Goal: Find specific page/section: Find specific page/section

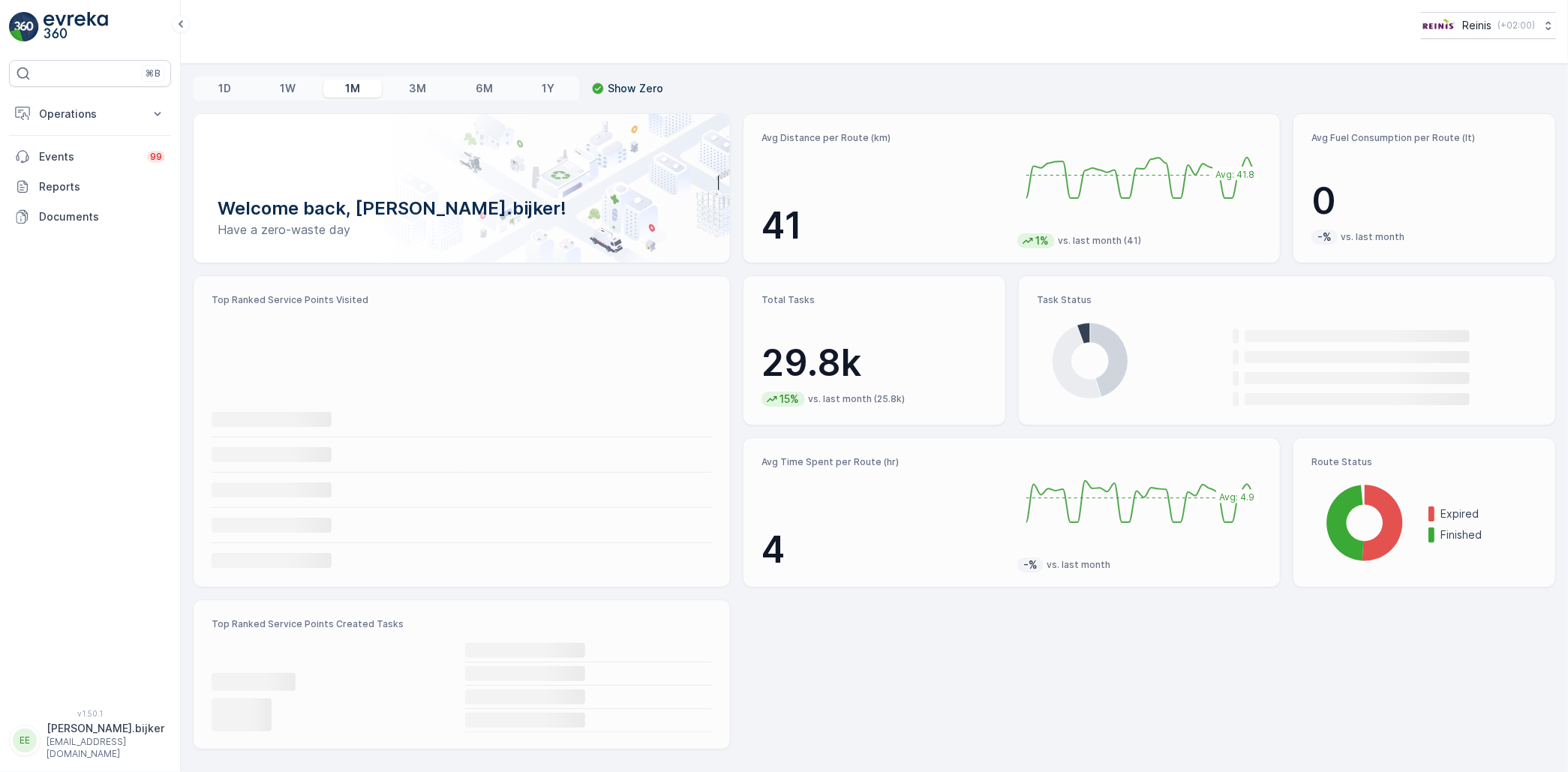
click at [74, 110] on p "Operations" at bounding box center [90, 114] width 102 height 15
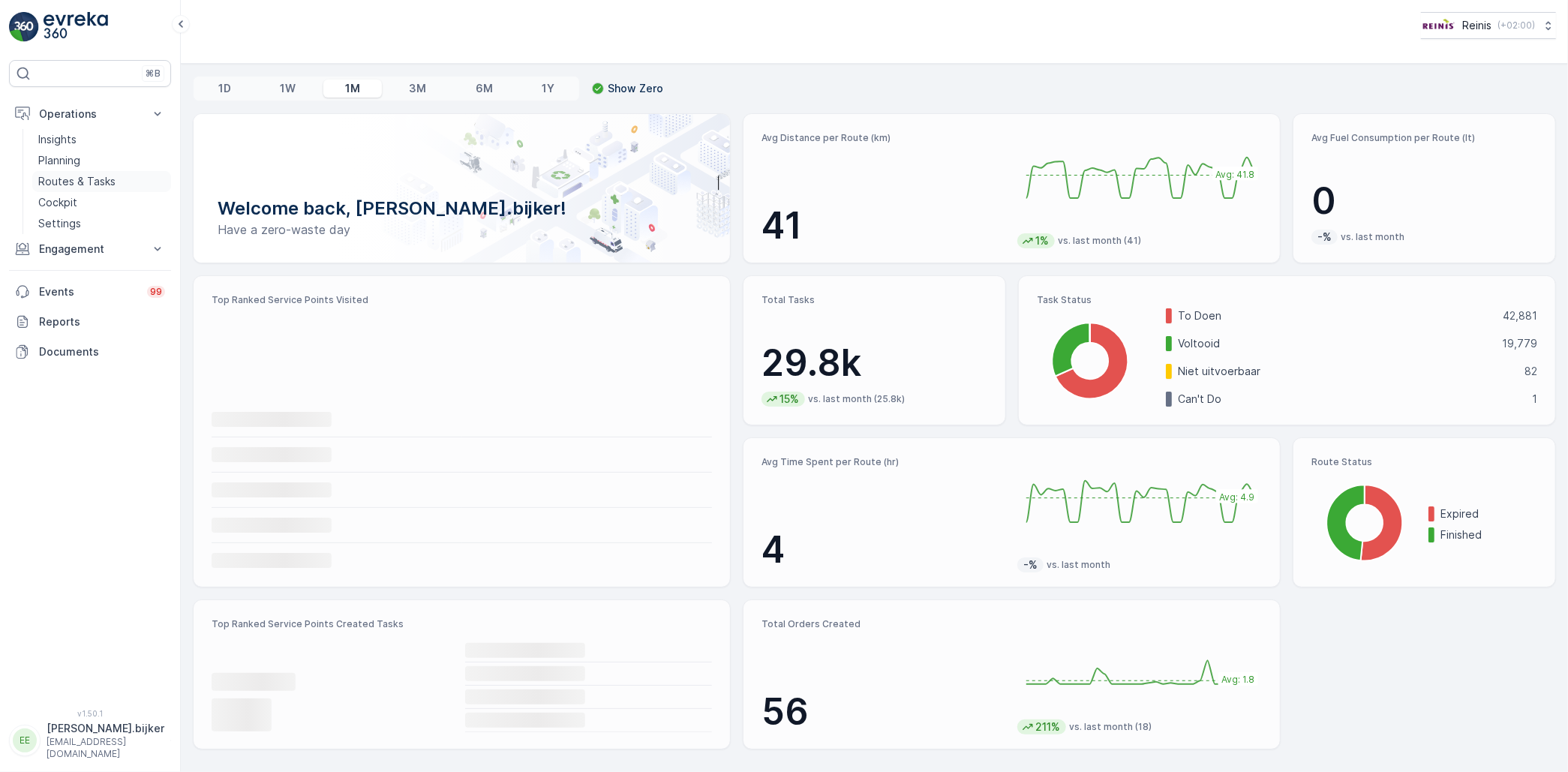
click at [74, 180] on p "Routes & Tasks" at bounding box center [76, 180] width 77 height 15
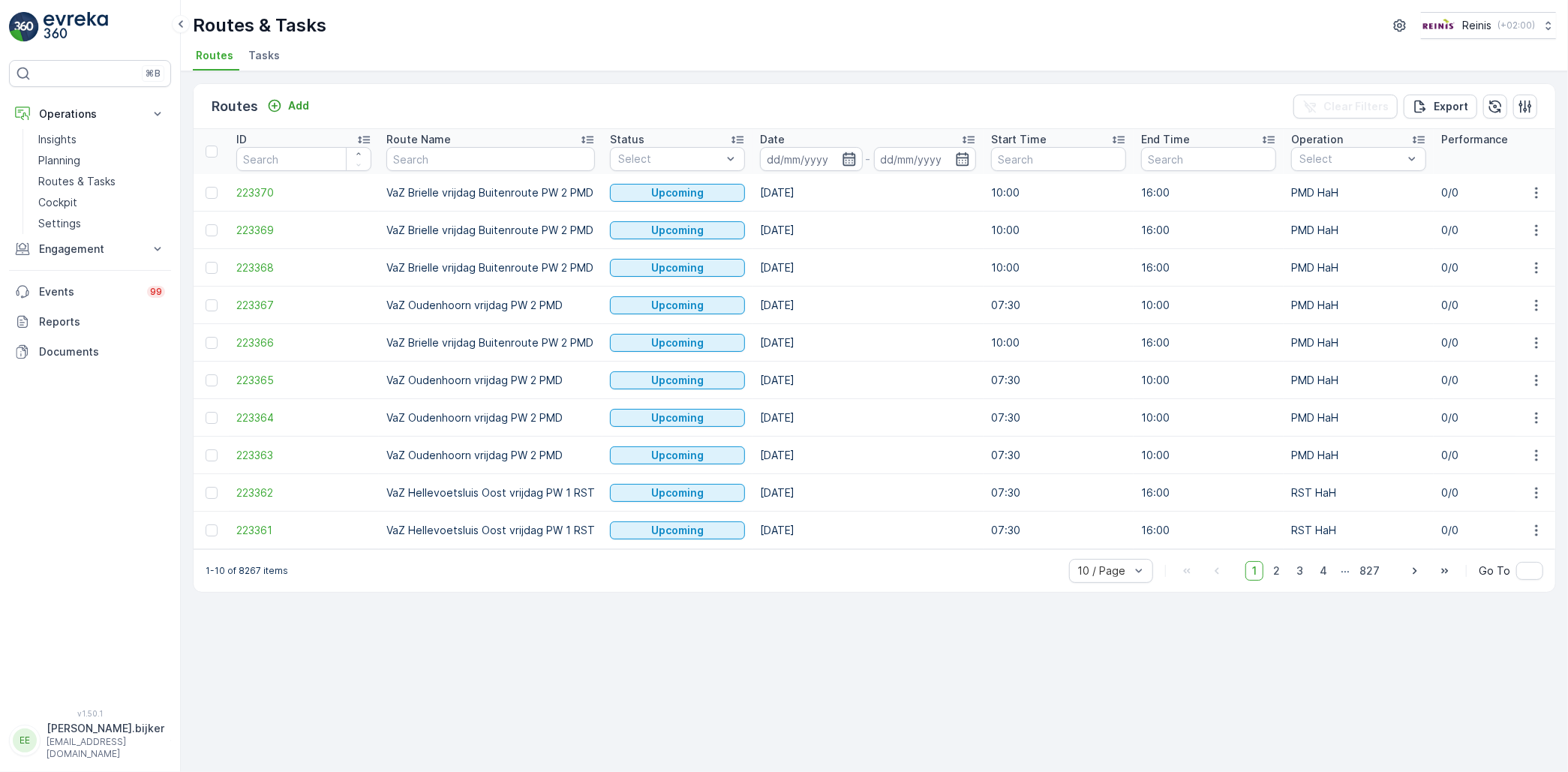
click at [843, 156] on icon "button" at bounding box center [848, 159] width 13 height 14
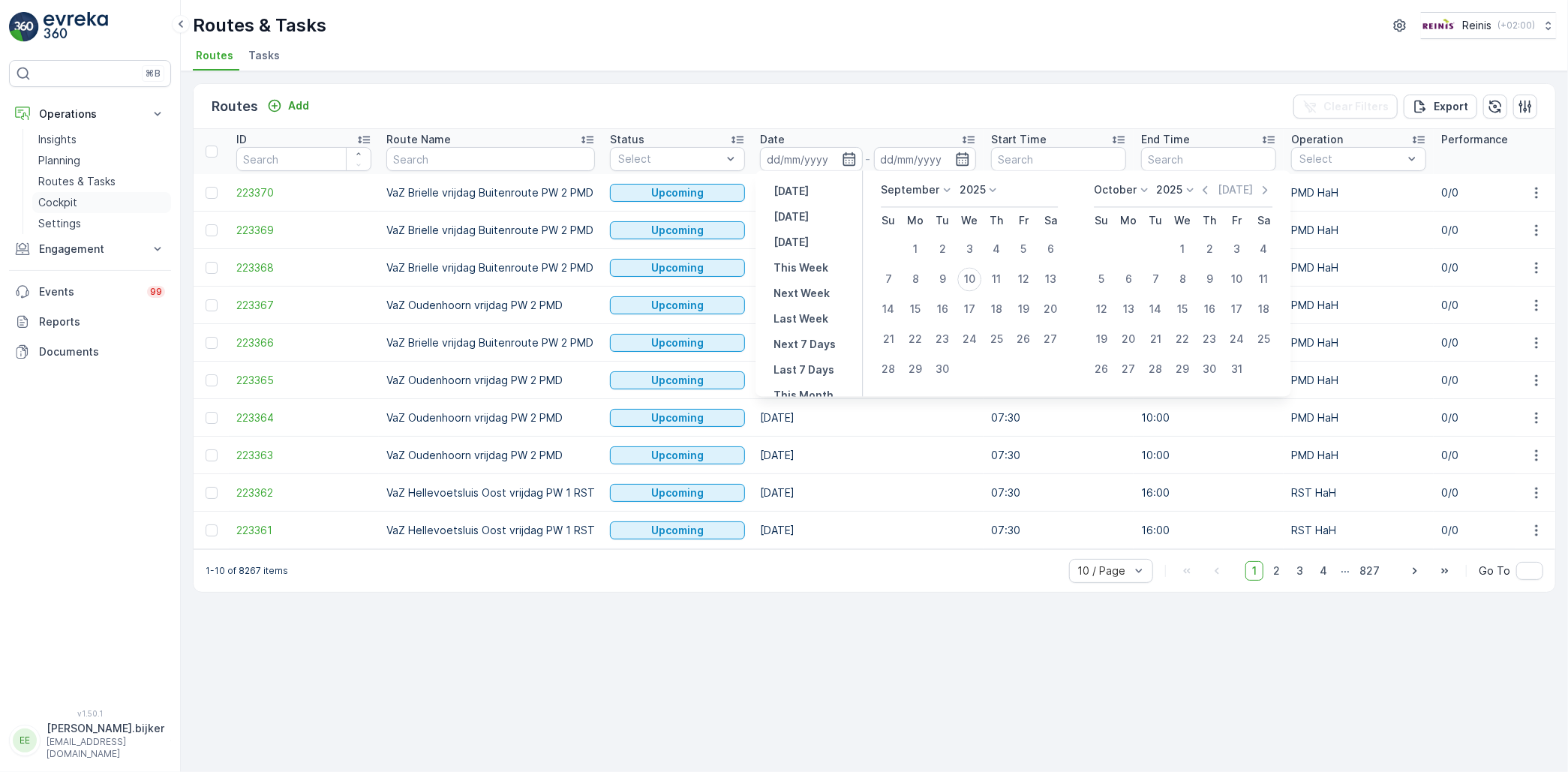
click at [59, 200] on p "Cockpit" at bounding box center [58, 202] width 39 height 15
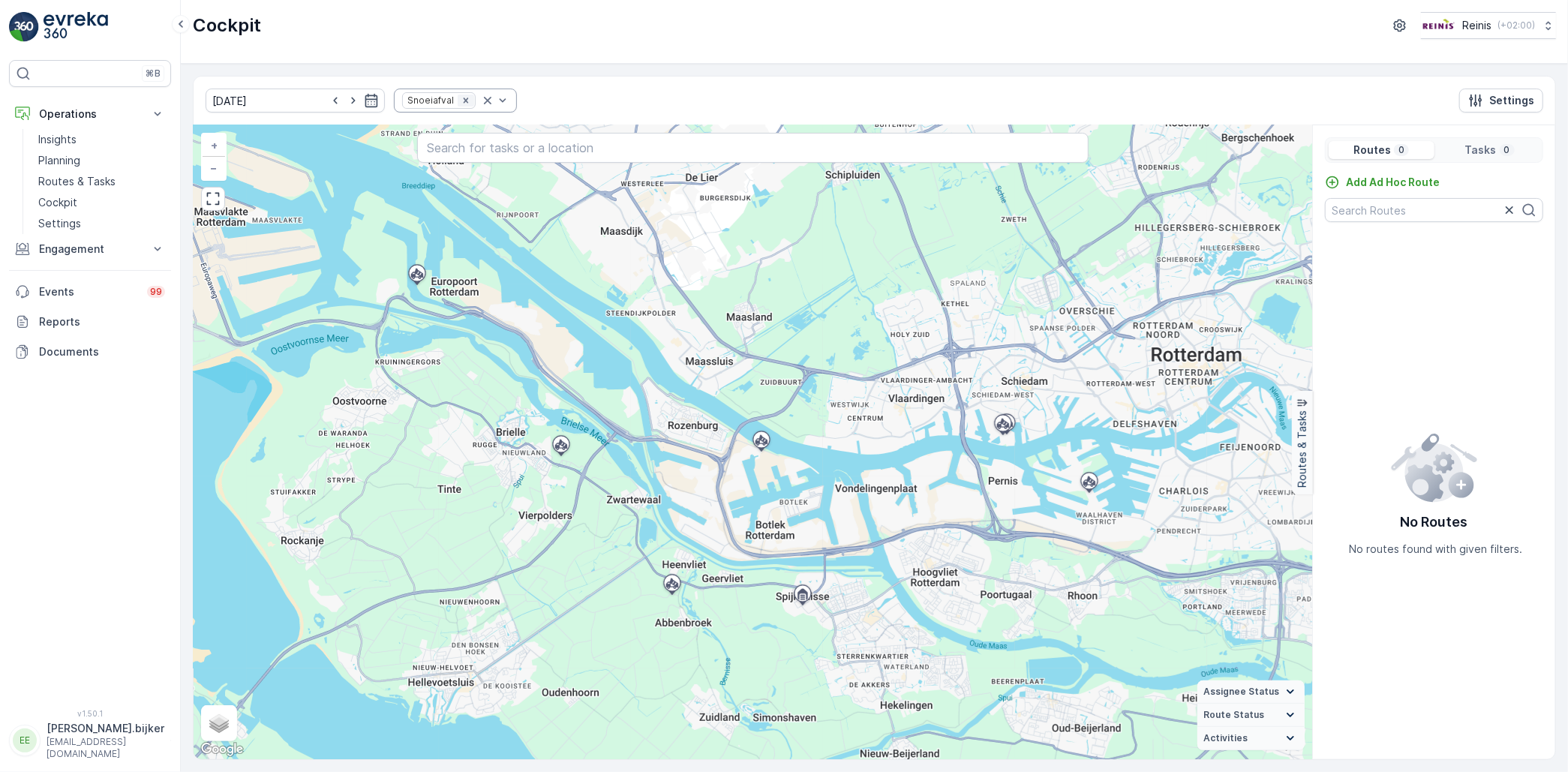
click at [461, 96] on icon "Remove Snoeiafval" at bounding box center [466, 100] width 11 height 11
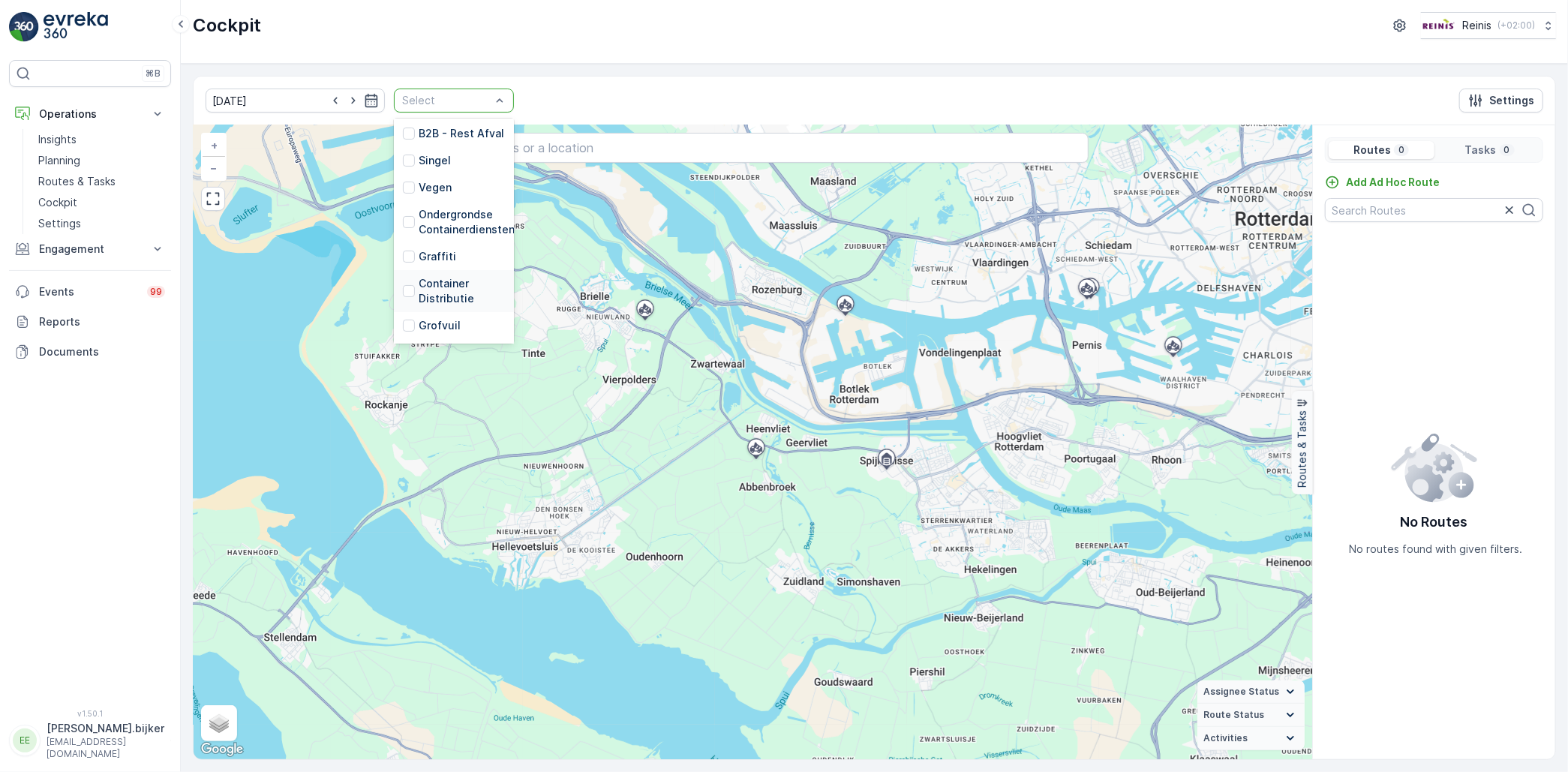
scroll to position [300, 0]
click at [419, 311] on p "GFT HaH" at bounding box center [441, 318] width 46 height 15
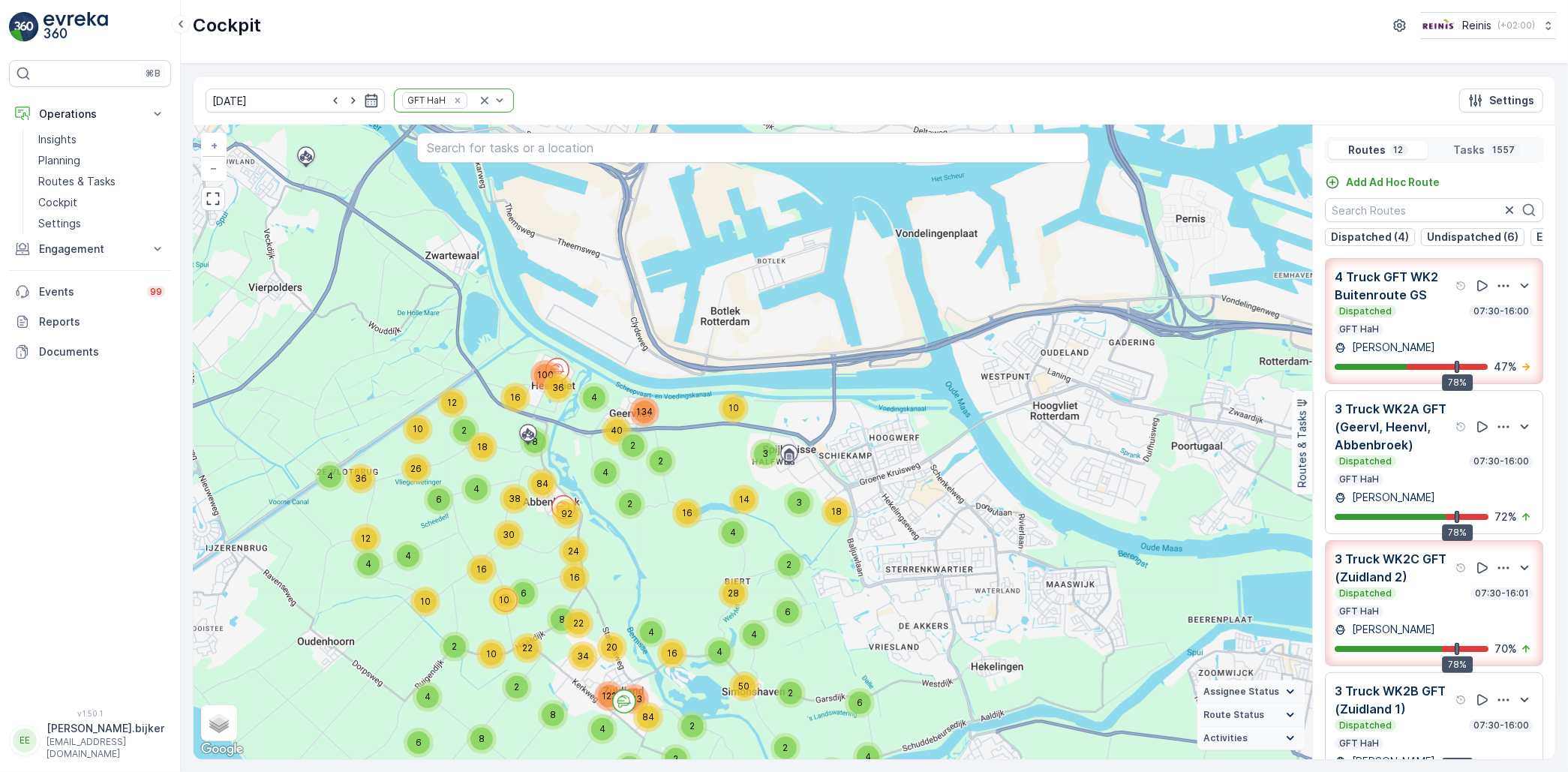
click at [1416, 468] on div "Dispatched 07:30-16:00" at bounding box center [1434, 461] width 199 height 12
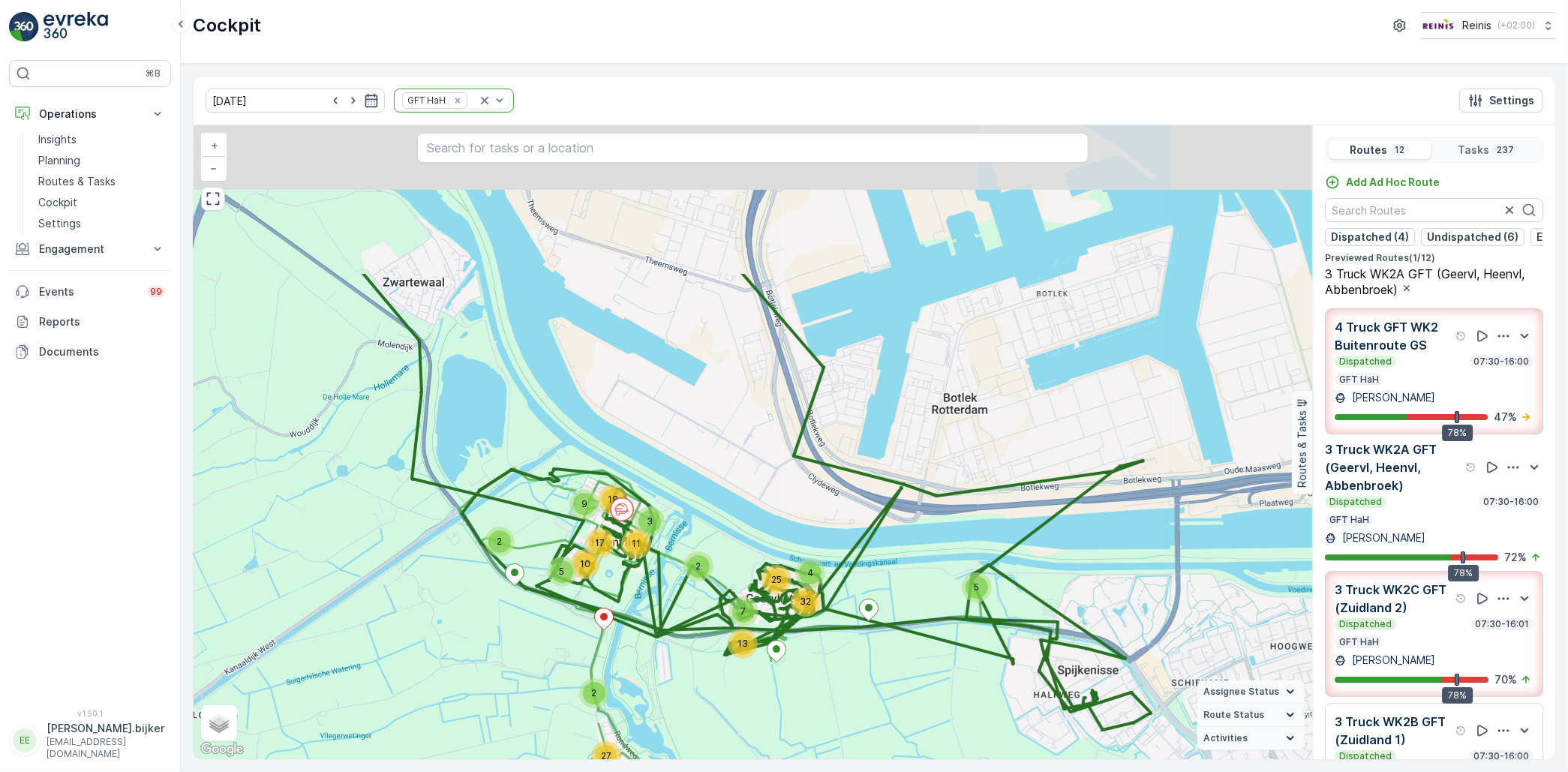
drag, startPoint x: 991, startPoint y: 380, endPoint x: 985, endPoint y: 546, distance: 166.1
click at [985, 546] on div "2 5 7 13 4 25 32 21 19 2 27 5 2 3 10 11 18 17 9 + − Satellite Roadmap Terrain H…" at bounding box center [752, 442] width 1119 height 634
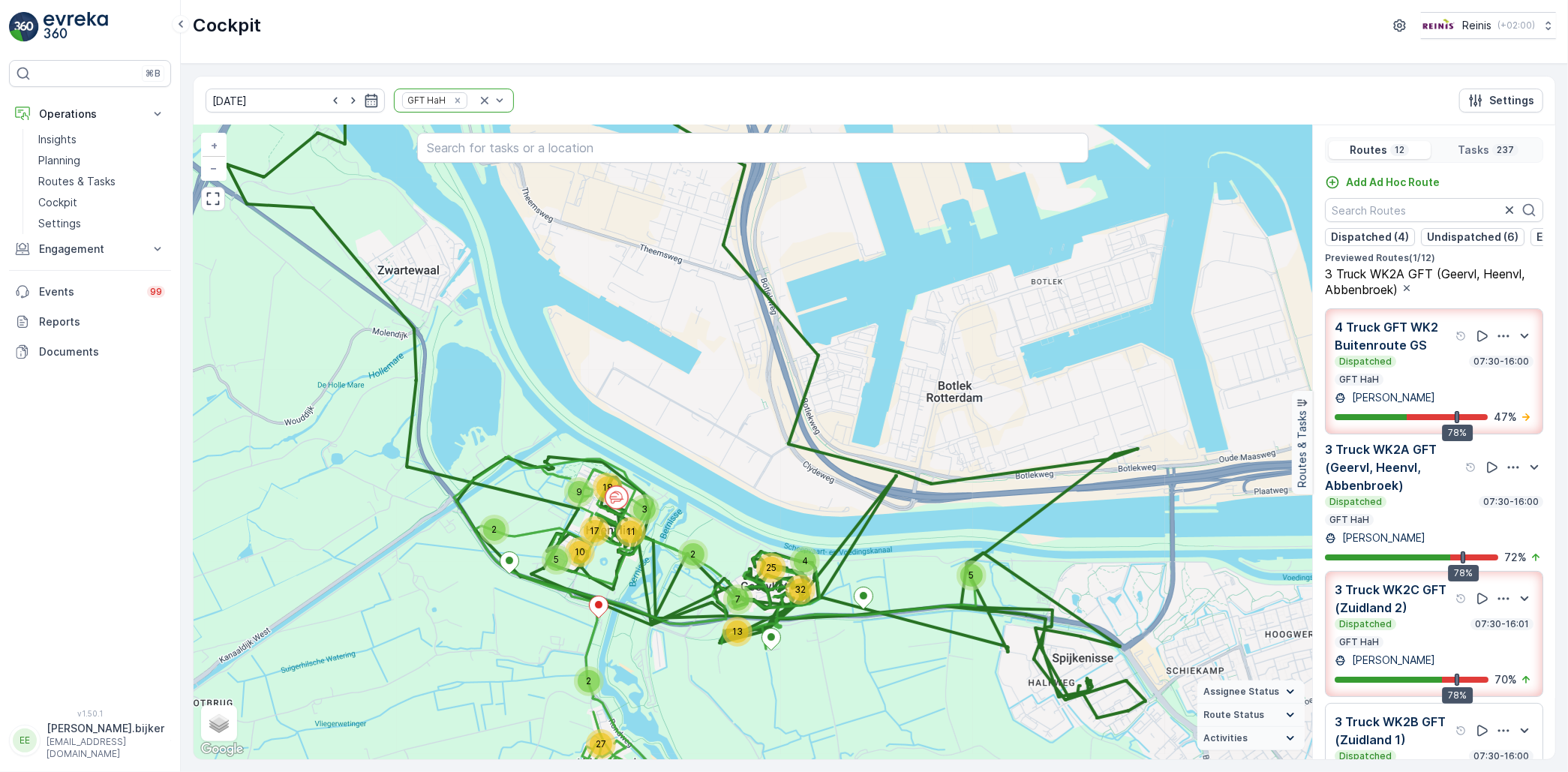
drag, startPoint x: 468, startPoint y: 256, endPoint x: 453, endPoint y: 193, distance: 64.8
click at [453, 193] on div "2 5 7 13 4 25 32 21 19 2 27 5 2 3 10 11 18 17 9 + − Satellite Roadmap Terrain H…" at bounding box center [752, 442] width 1119 height 634
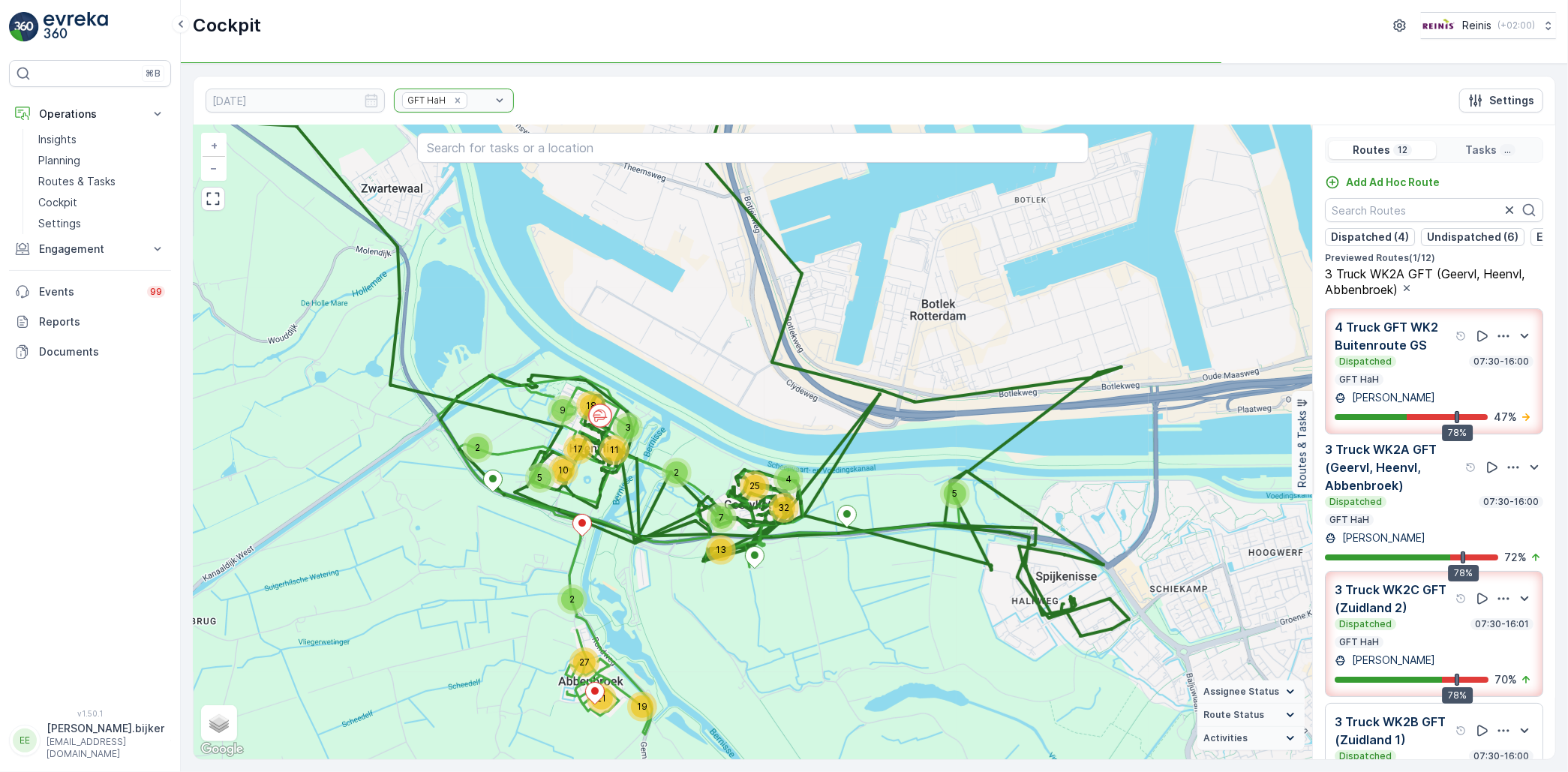
drag, startPoint x: 591, startPoint y: 547, endPoint x: 557, endPoint y: 484, distance: 71.6
click at [557, 484] on div "2 5 7 13 4 25 32 21 19 2 27 5 2 3 10 11 18 17 9 + − Satellite Roadmap Terrain H…" at bounding box center [752, 442] width 1119 height 634
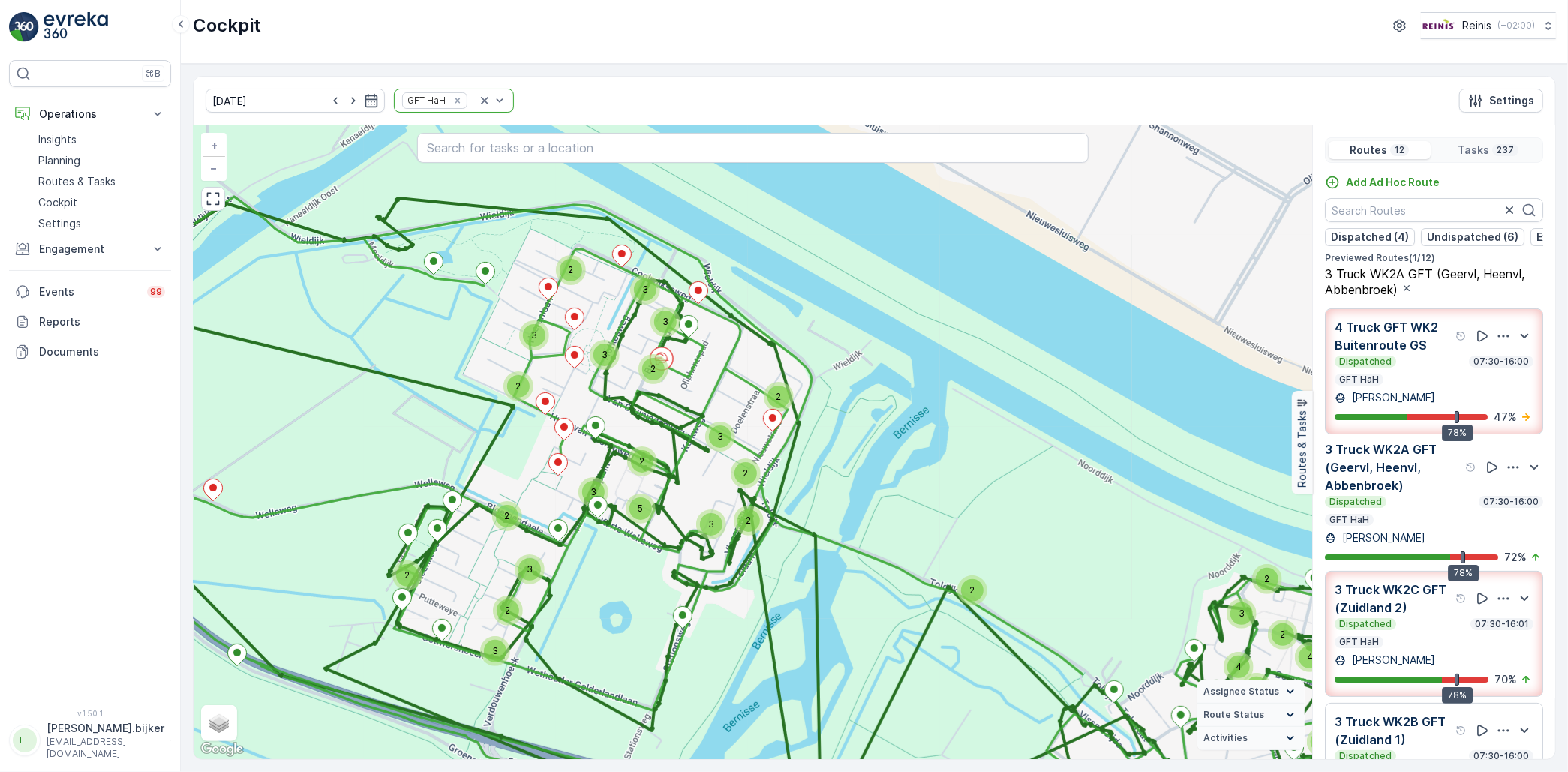
drag, startPoint x: 589, startPoint y: 452, endPoint x: 637, endPoint y: 483, distance: 57.1
click at [637, 483] on div "2 2 3 3 3 4 6 2 3 2 3 4 2 3 3 4 2 3 4 3 3 4 4 5 2 2 6 3 4 17 4 5 4 4 4 2 2 2 3 …" at bounding box center [752, 442] width 1119 height 634
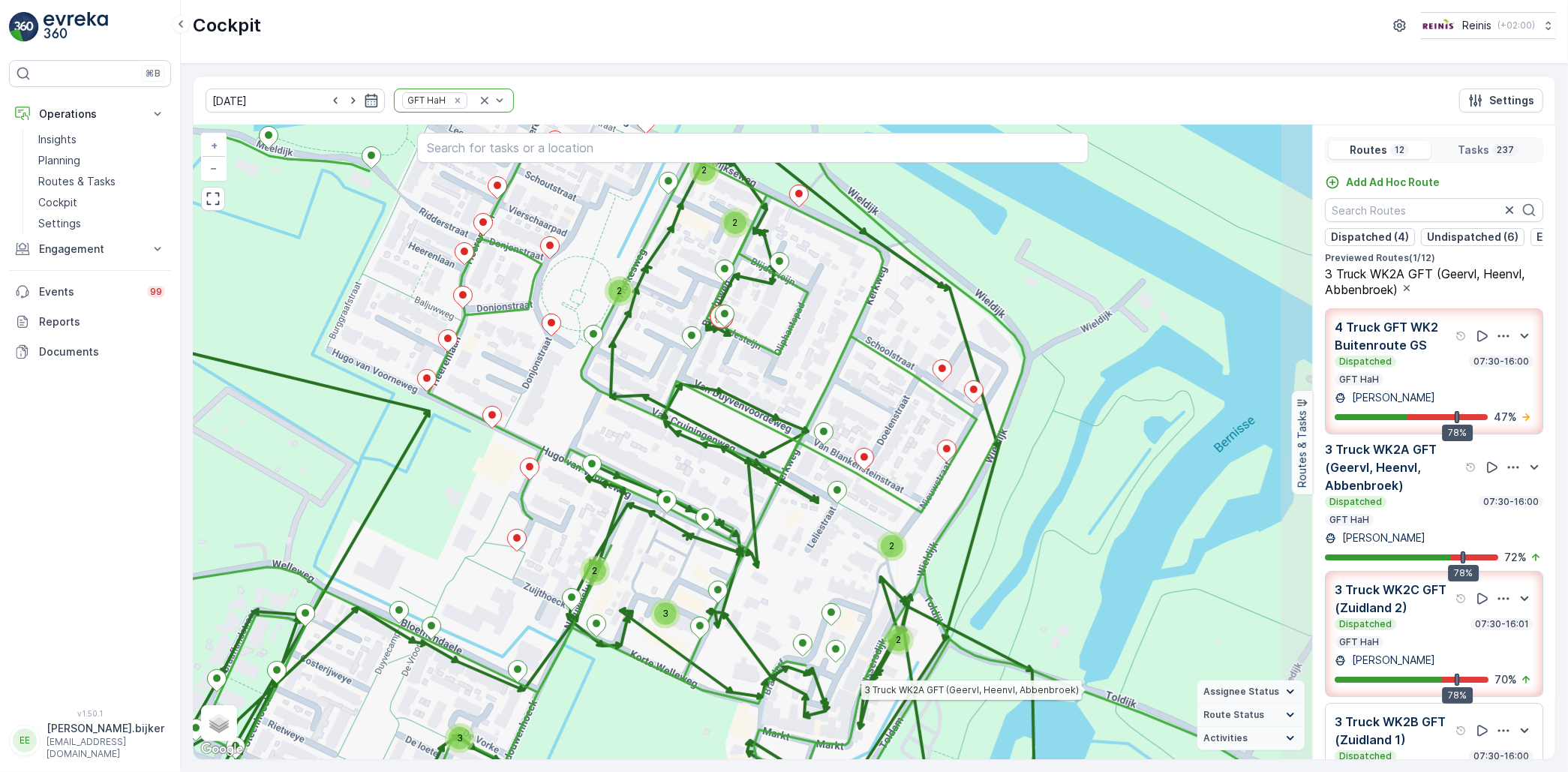
drag, startPoint x: 621, startPoint y: 378, endPoint x: 580, endPoint y: 452, distance: 84.6
click at [580, 452] on icon at bounding box center [711, 517] width 1342 height 764
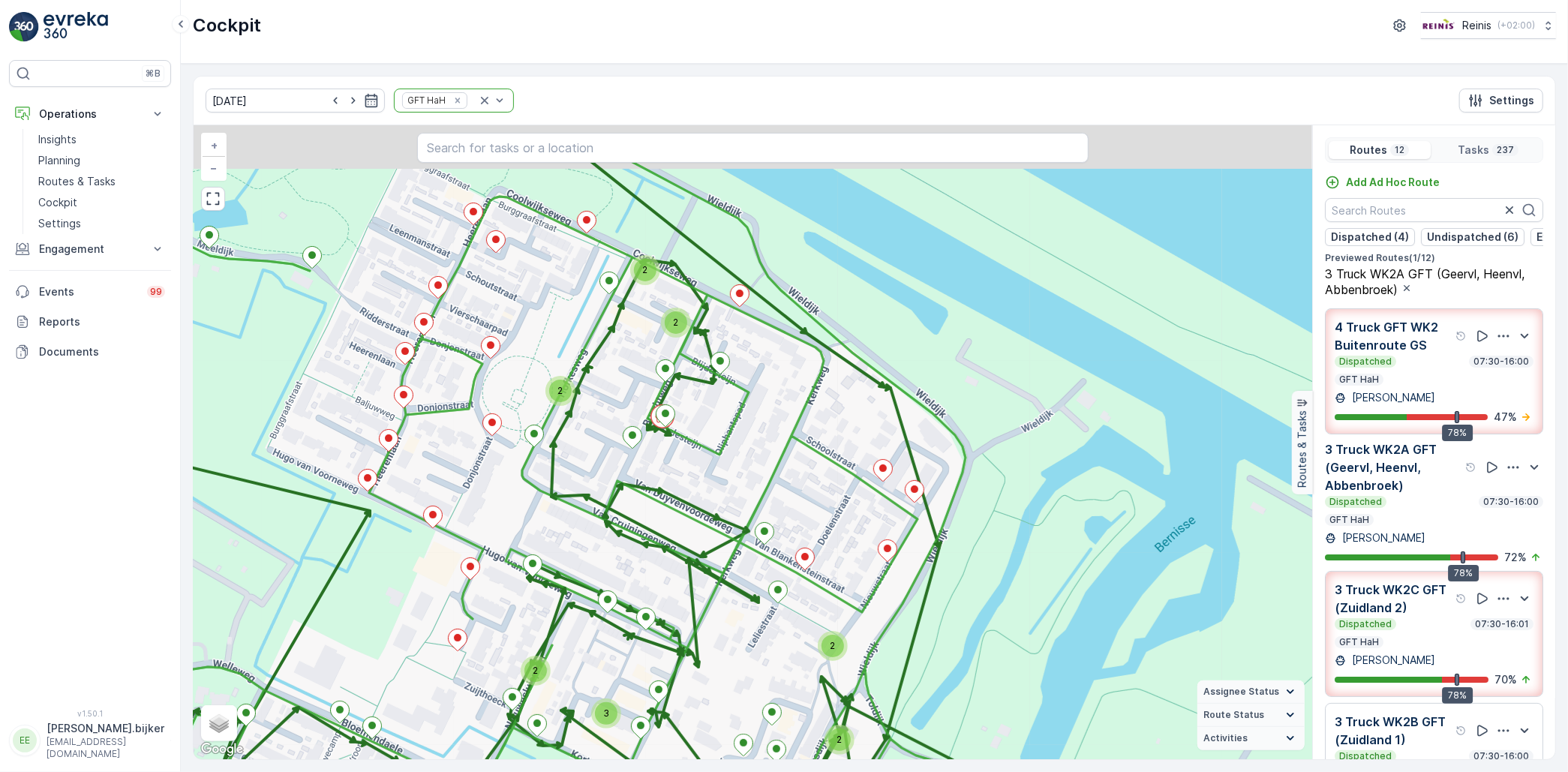
drag, startPoint x: 597, startPoint y: 356, endPoint x: 533, endPoint y: 463, distance: 124.7
click at [533, 463] on div "2 2 3 2 2 3 2 4 2 2 2 2 2 2 3 2 3 2 2 2 3 2 3 2 2 3 2 3 12 5 3 3 2 2 4 3 3 2 2 …" at bounding box center [752, 442] width 1119 height 634
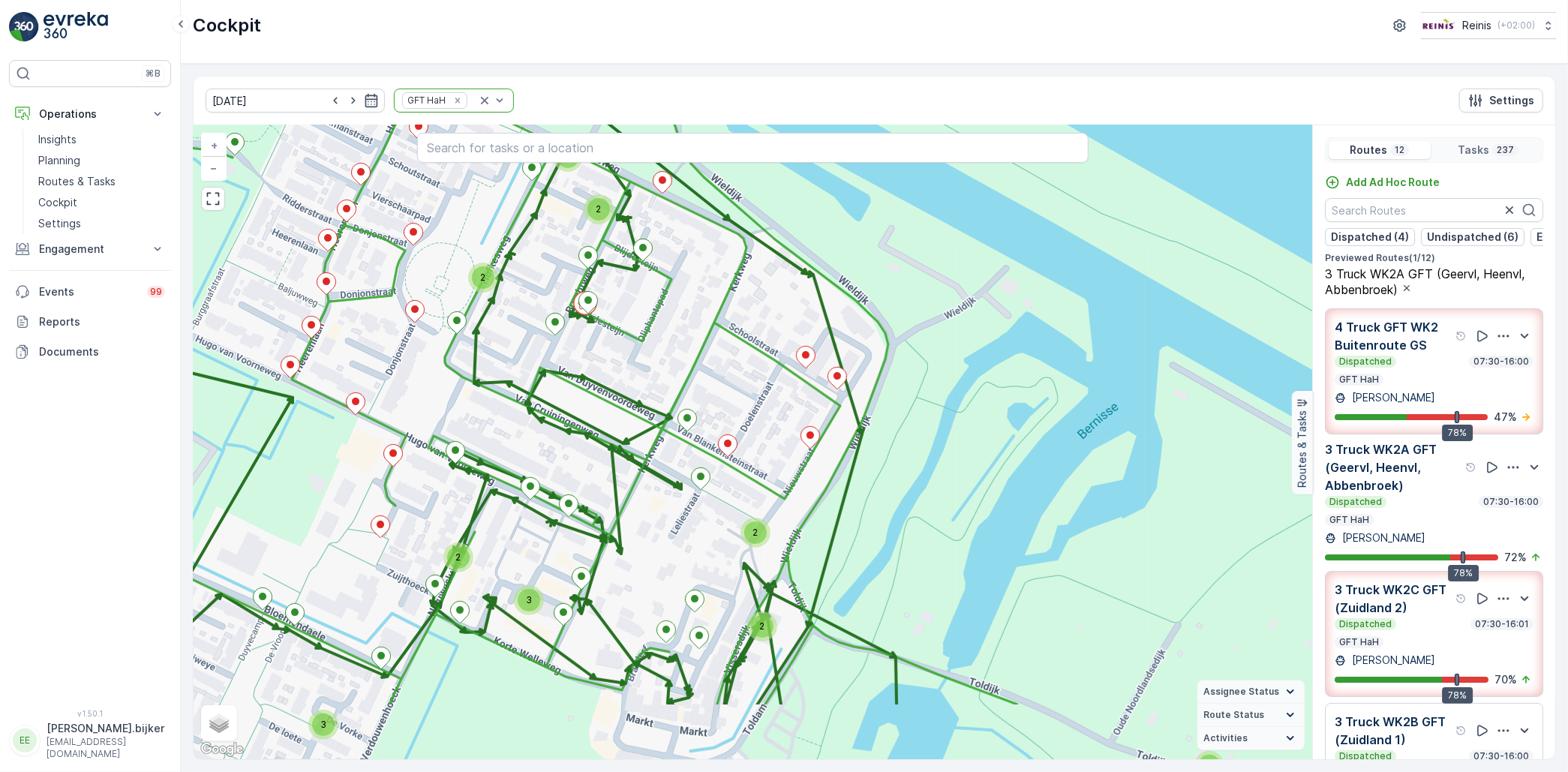
drag, startPoint x: 601, startPoint y: 494, endPoint x: 524, endPoint y: 366, distance: 149.4
click at [524, 366] on div "2 2 3 2 2 3 2 4 2 2 2 2 2 2 3 2 3 2 2 2 3 2 3 2 2 3 2 3 12 5 3 3 2 2 4 3 3 2 2 …" at bounding box center [752, 442] width 1119 height 634
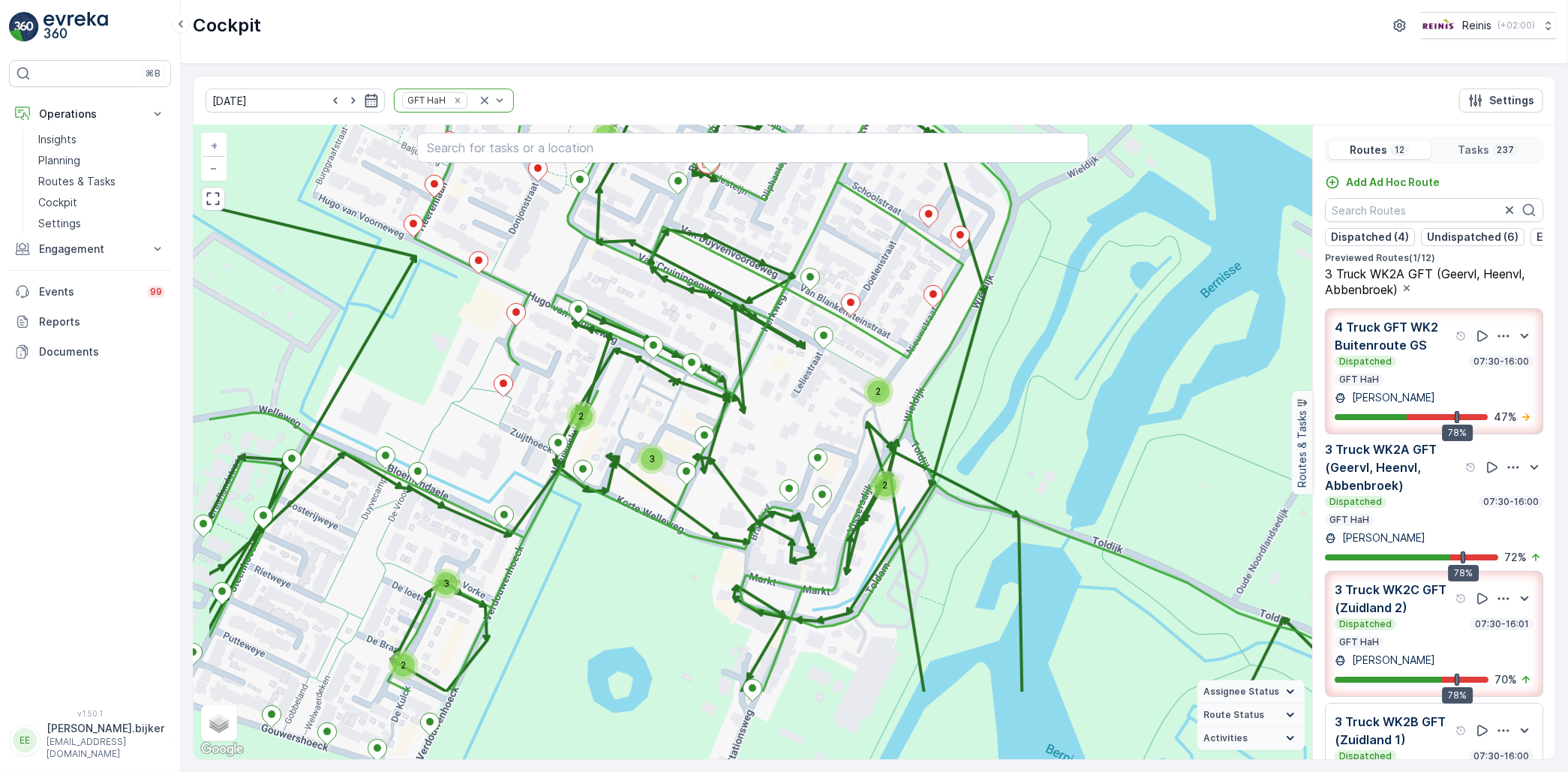
drag, startPoint x: 670, startPoint y: 512, endPoint x: 797, endPoint y: 379, distance: 183.9
click at [797, 379] on div "2 2 3 2 2 3 2 4 2 2 2 2 2 2 3 2 3 2 2 2 3 2 3 2 2 3 2 3 12 5 3 3 2 2 4 3 3 2 2 …" at bounding box center [752, 442] width 1119 height 634
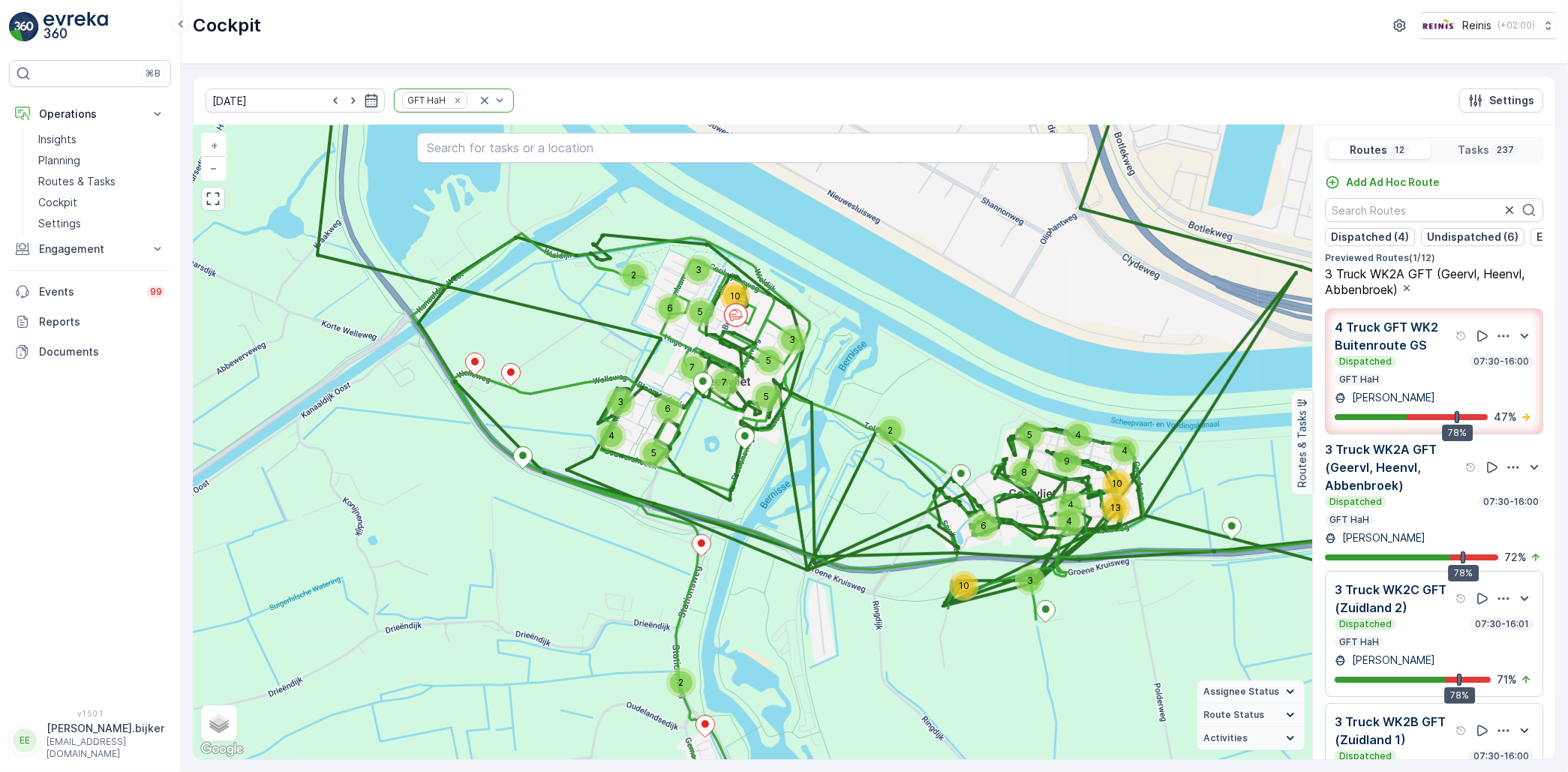
click at [1399, 365] on div "Dispatched 07:30-16:00" at bounding box center [1434, 362] width 199 height 12
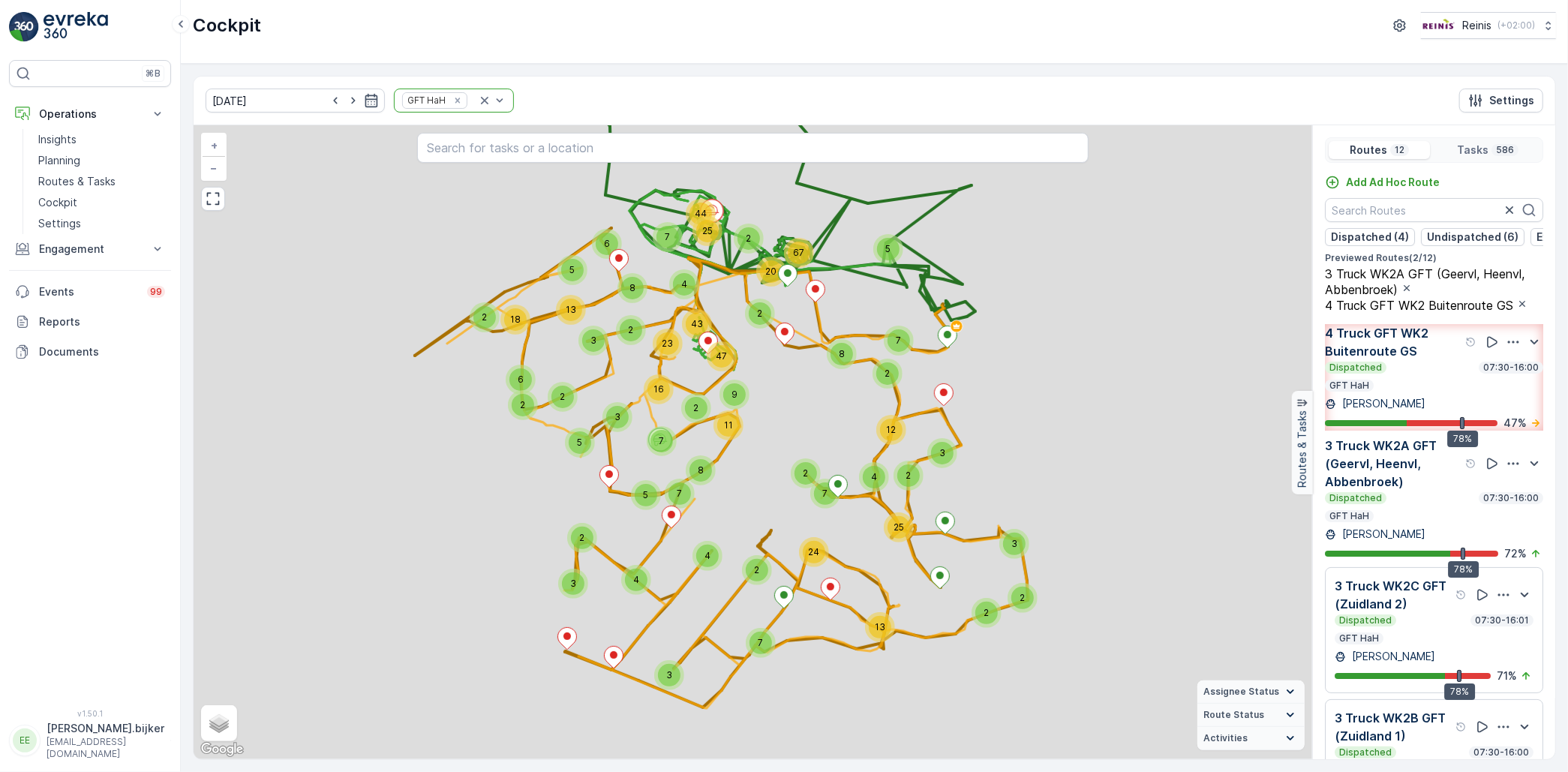
click at [1416, 490] on p "3 Truck WK2A GFT (Geervl, Heenvl, Abbenbroek)" at bounding box center [1393, 463] width 137 height 54
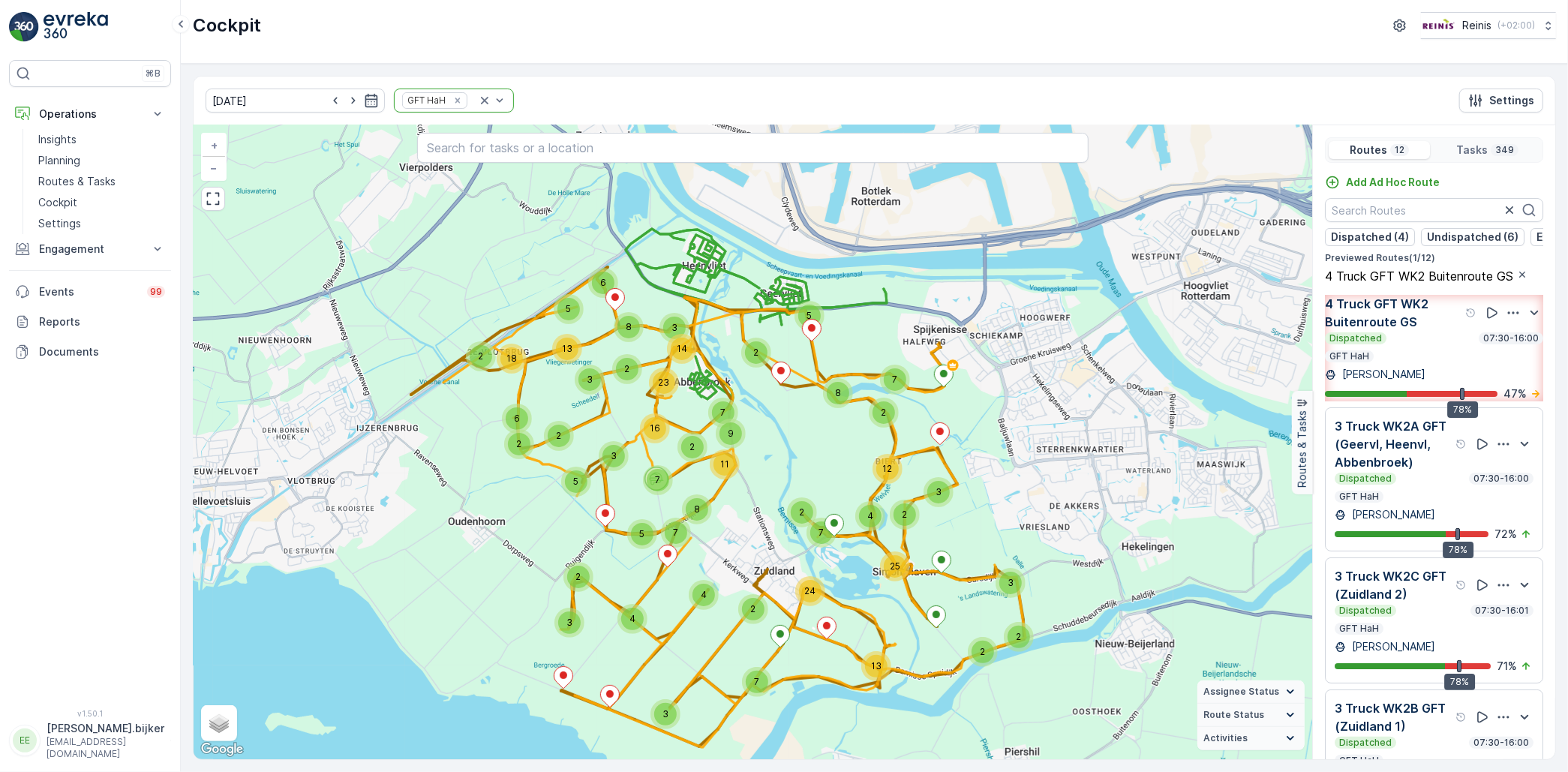
drag, startPoint x: 735, startPoint y: 260, endPoint x: 733, endPoint y: 306, distance: 46.0
click at [733, 306] on div "3 2 2 2 3 2 2 3 4 9 3 2 8 3 2 7 6 7 13 11 5 8 14 13 18 5 7 2 5 2 23 5 2 3 6 4 2…" at bounding box center [752, 442] width 1119 height 634
click at [1463, 362] on div "Dispatched 07:30-16:00 GFT HaH" at bounding box center [1434, 347] width 219 height 30
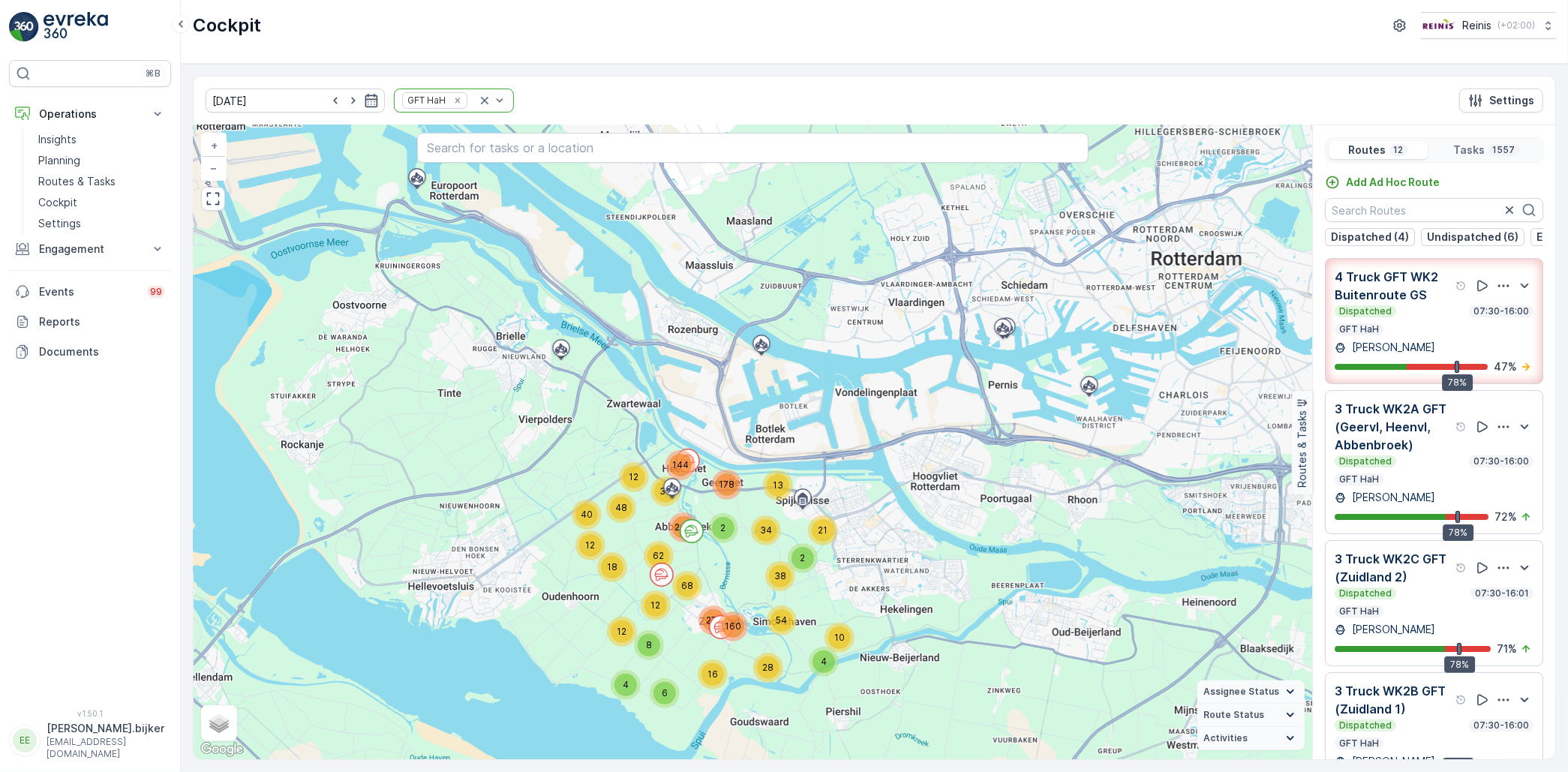
click at [1432, 335] on div "Dispatched 07:30-16:00 GFT HaH" at bounding box center [1434, 320] width 199 height 30
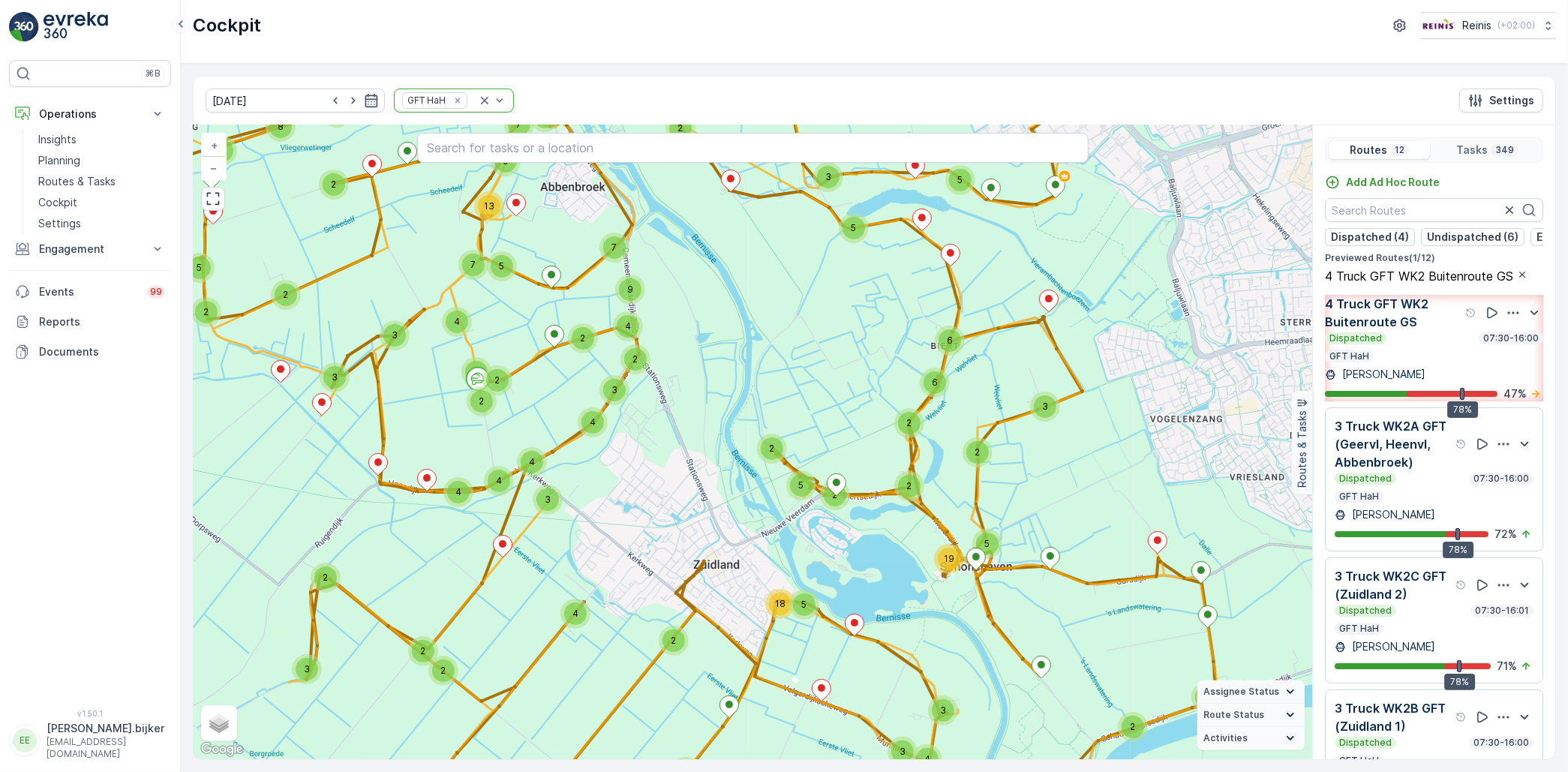
drag, startPoint x: 929, startPoint y: 425, endPoint x: 799, endPoint y: 484, distance: 142.8
click at [894, 438] on div "2" at bounding box center [909, 423] width 30 height 30
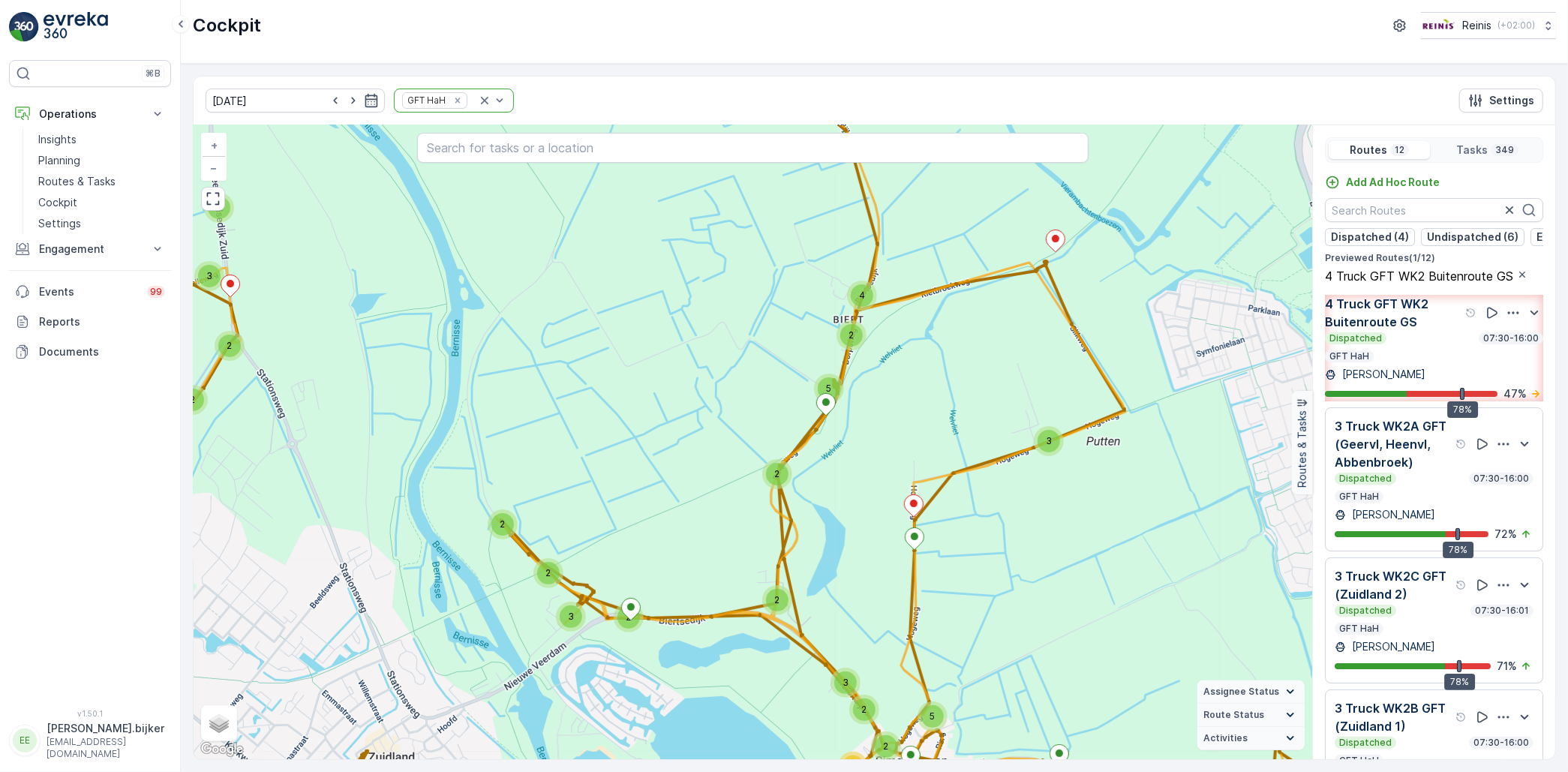
drag, startPoint x: 888, startPoint y: 415, endPoint x: 846, endPoint y: 554, distance: 145.2
click at [846, 554] on div "2 2 3 2 3 2 3 2 4 2 4 2 2 2 9 2 2 3 2 3 3 2 2 2 2 2 3 2 12 3 2 5 5 2 4 3 2 2 2 …" at bounding box center [752, 442] width 1119 height 634
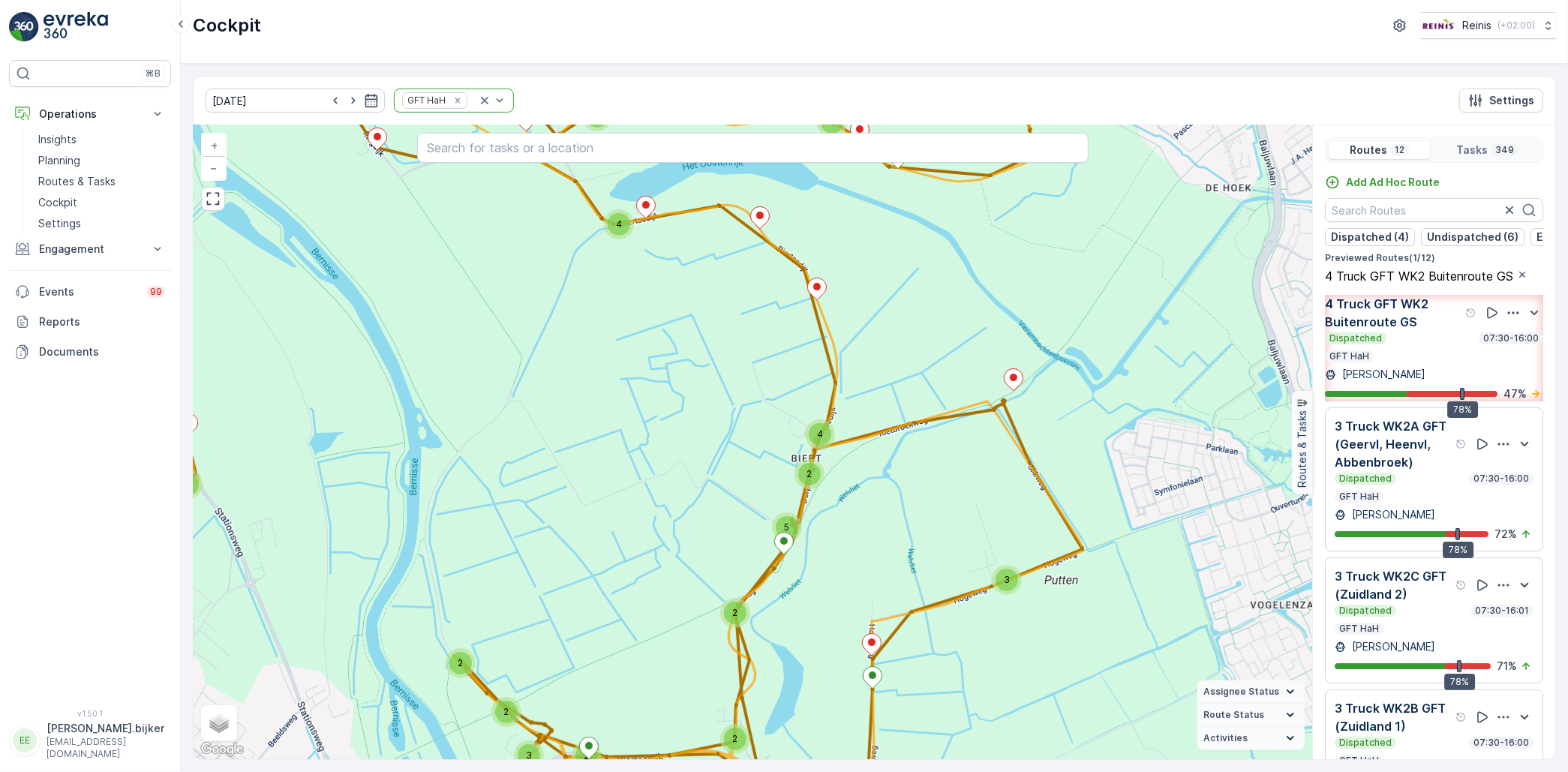
drag, startPoint x: 773, startPoint y: 436, endPoint x: 850, endPoint y: 573, distance: 157.2
click at [848, 573] on div "2 2 3 2 3 2 3 2 4 2 4 2 2 2 9 2 2 3 2 3 3 2 2 2 2 2 3 2 12 3 2 5 5 2 4 3 2 2 2 …" at bounding box center [752, 442] width 1119 height 634
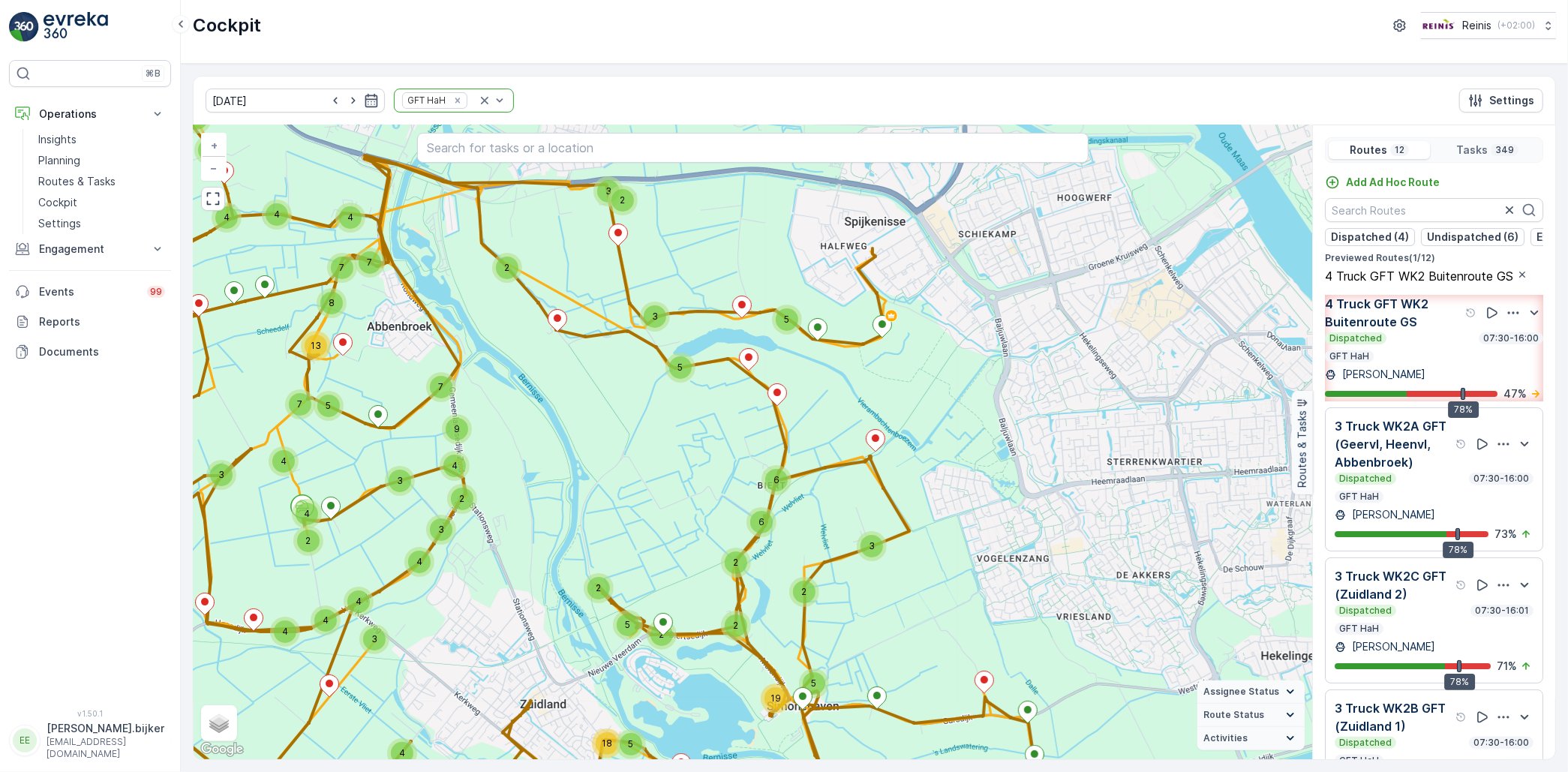
drag, startPoint x: 916, startPoint y: 512, endPoint x: 810, endPoint y: 434, distance: 131.6
click at [810, 434] on div "2 2 2 3 2 5 2 3 4 3 4 4 3 9 2 3 3 4 4 4 2 3 2 2 2 2 3 19 5 6 6 2 4 2 2 2 2 5 5 …" at bounding box center [752, 442] width 1119 height 634
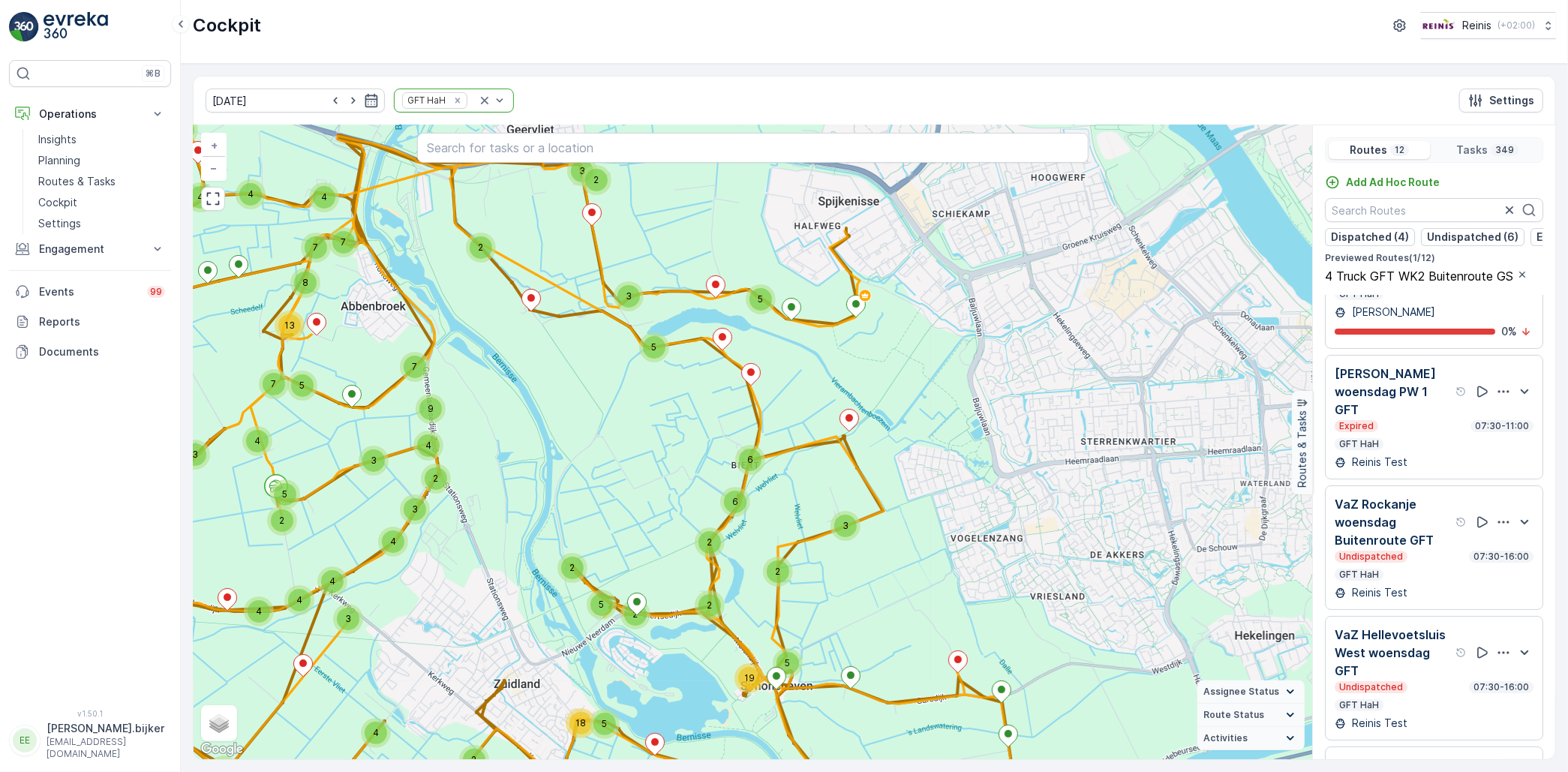
scroll to position [901, 0]
click at [1415, 417] on p "[PERSON_NAME] woensdag PW 1 GFT" at bounding box center [1393, 389] width 118 height 54
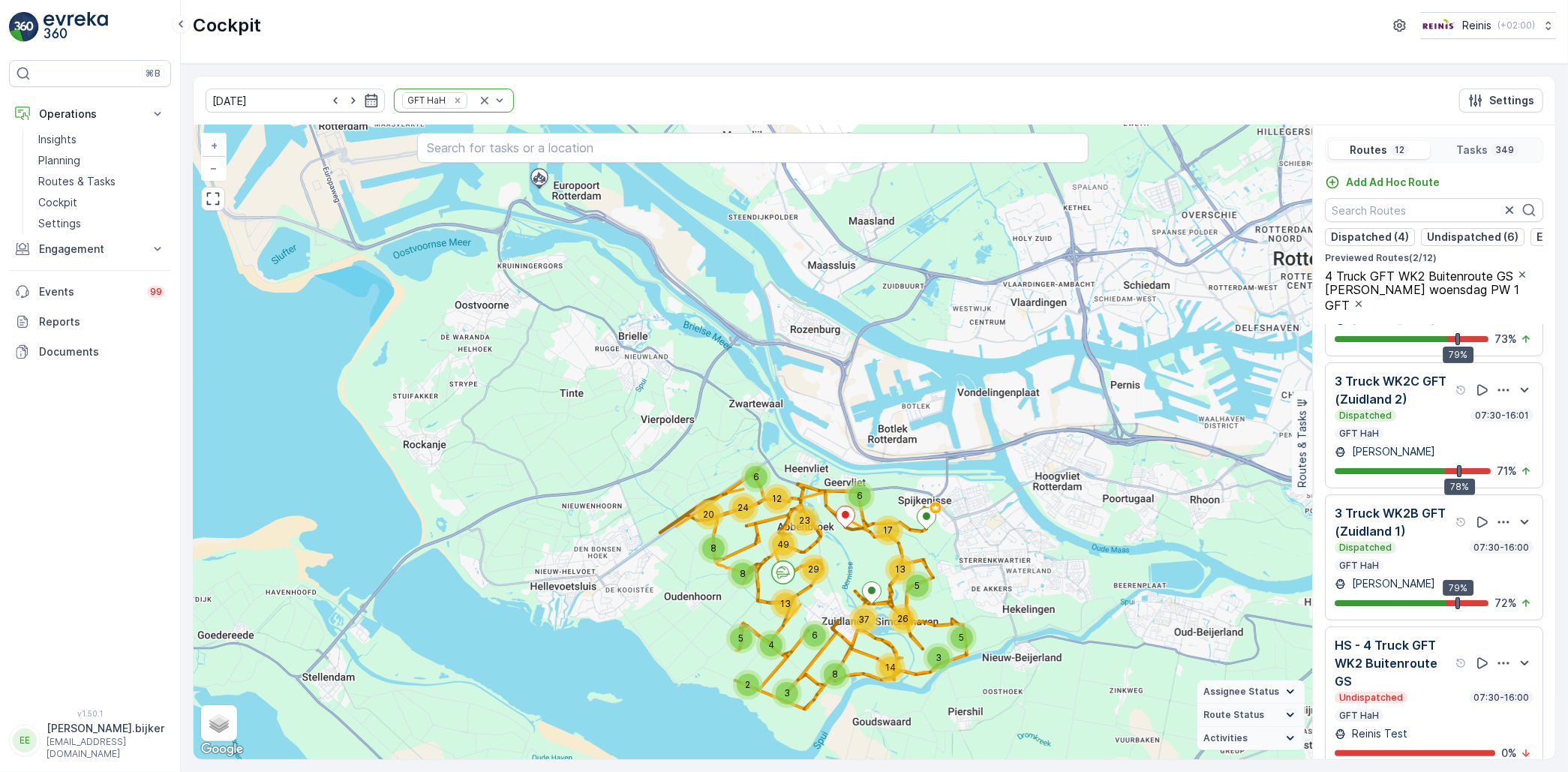
scroll to position [0, 0]
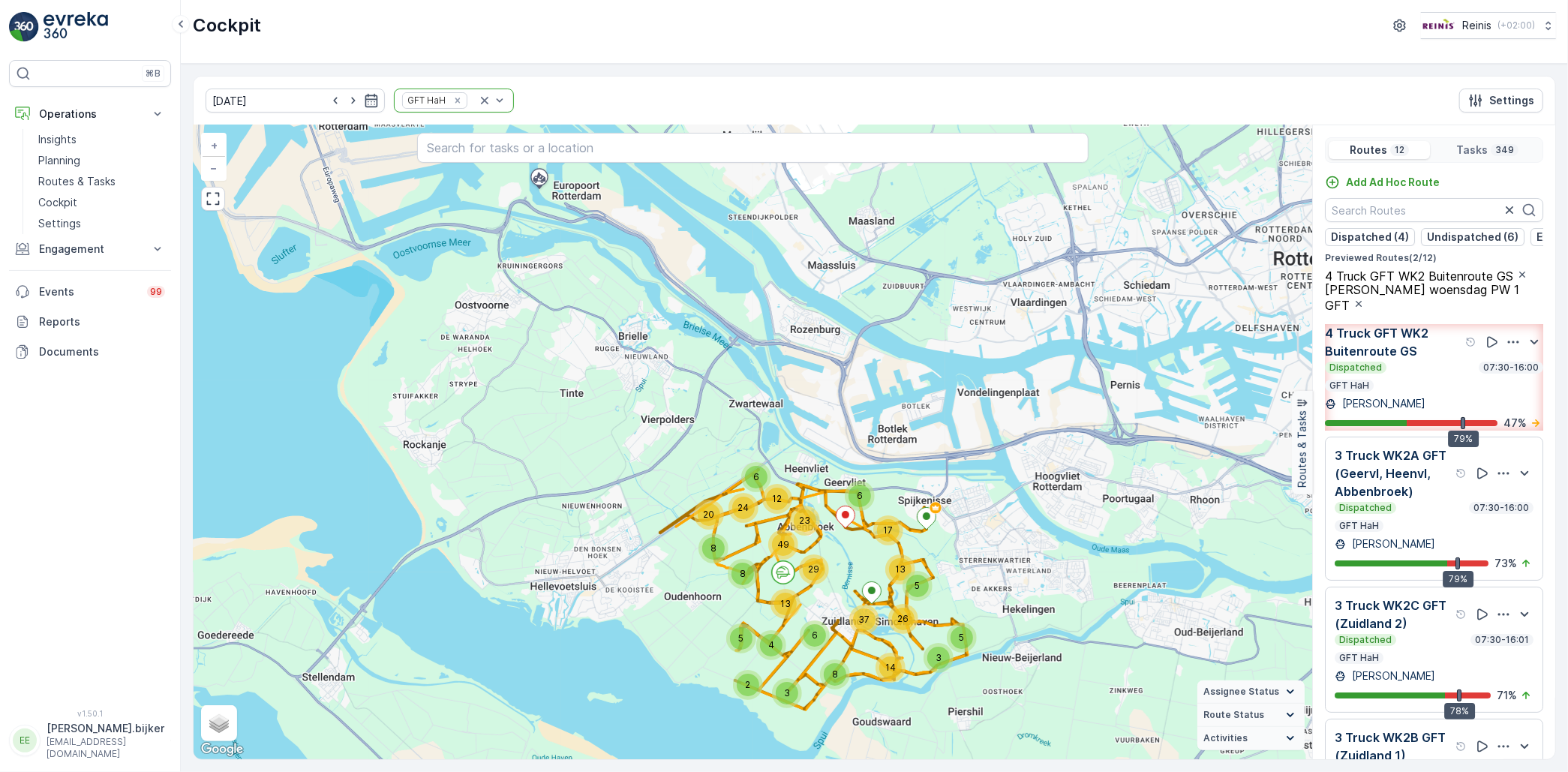
click at [1406, 391] on div "Dispatched 07:30-16:00 GFT HaH" at bounding box center [1434, 377] width 219 height 30
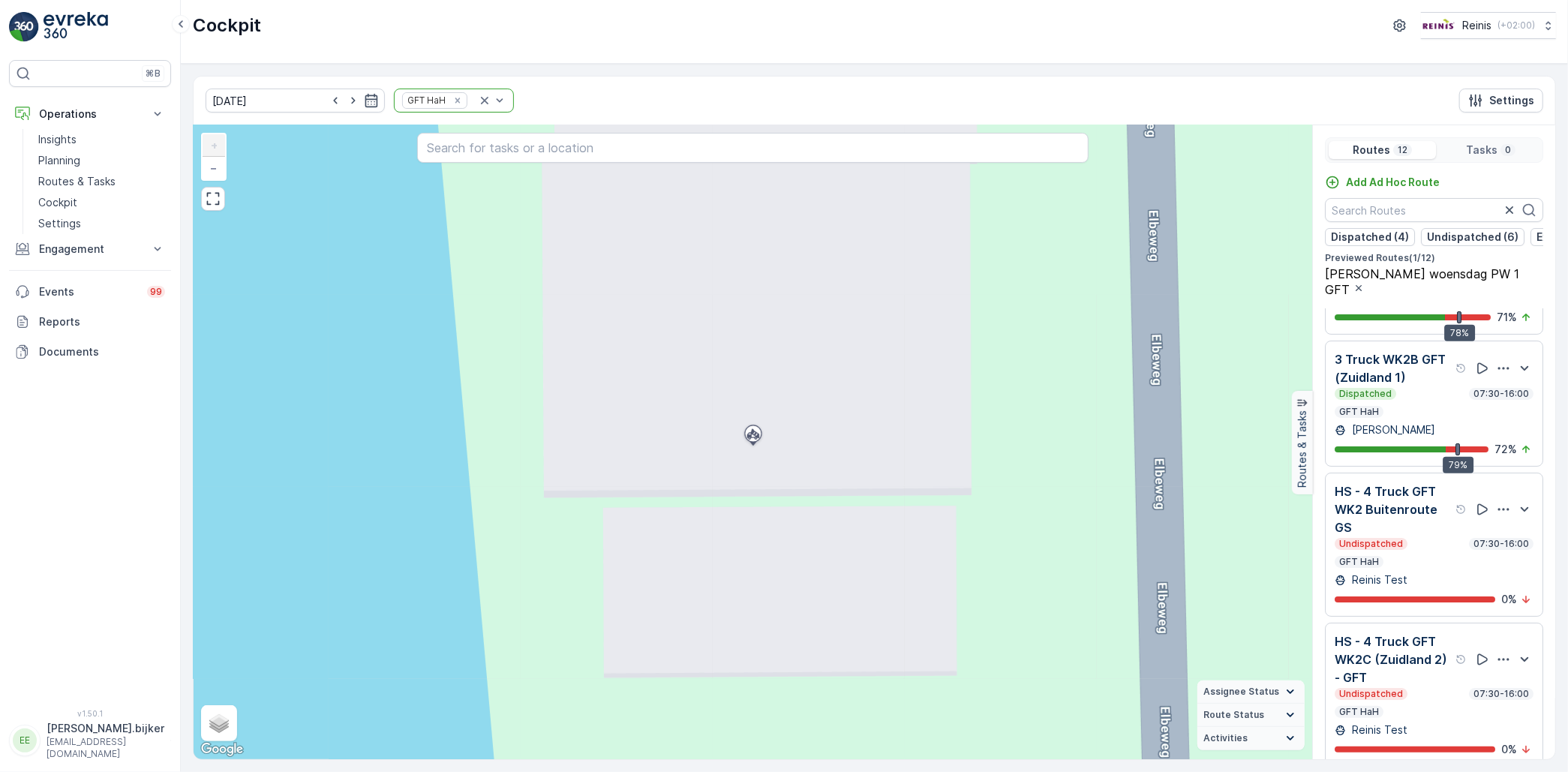
scroll to position [449, 0]
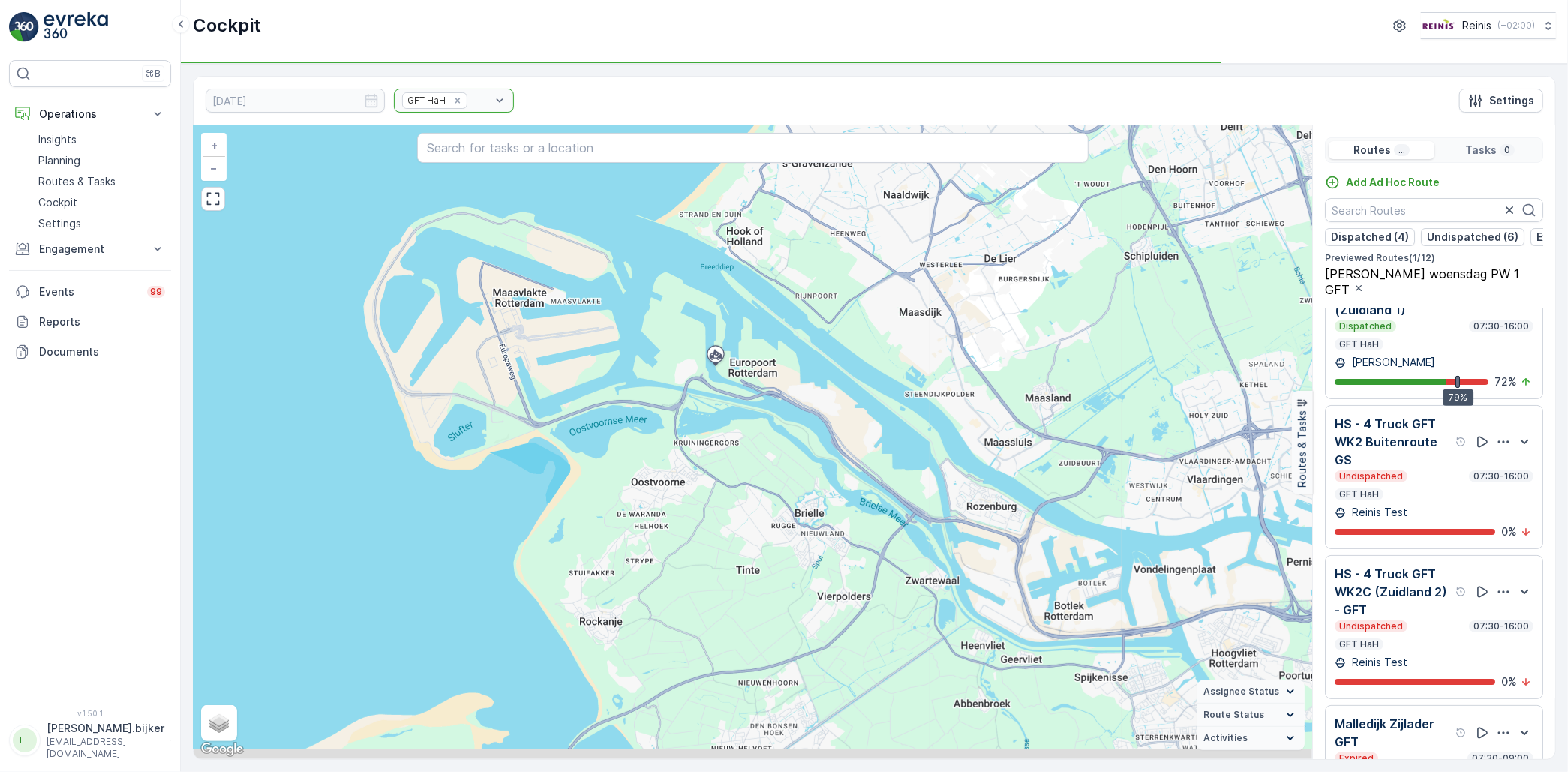
drag, startPoint x: 1112, startPoint y: 475, endPoint x: 854, endPoint y: 377, distance: 276.0
click at [854, 377] on div "+ − Satellite Roadmap Terrain Hybrid Leaflet Keyboard shortcuts Map Data Map da…" at bounding box center [752, 442] width 1119 height 634
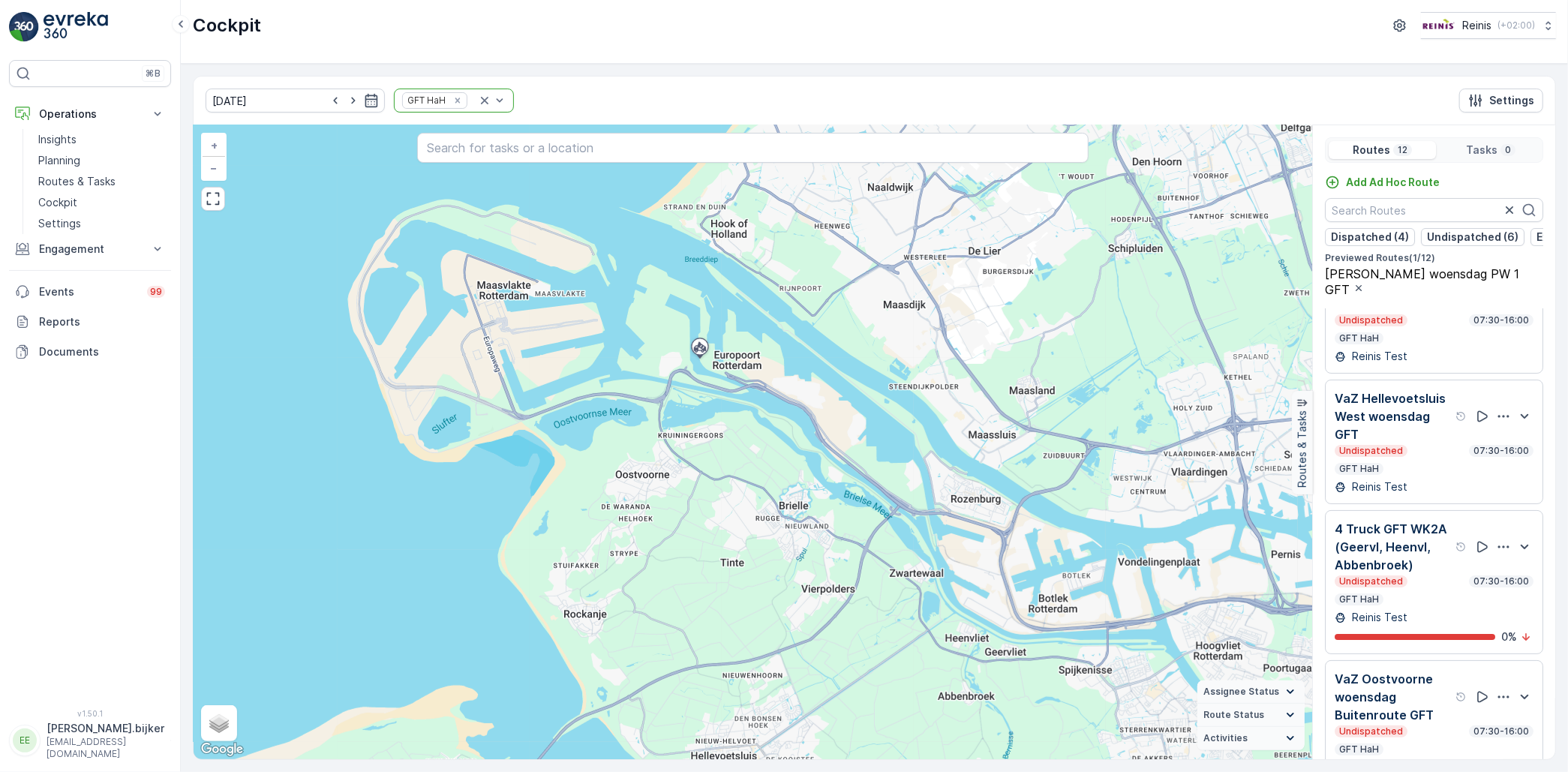
scroll to position [1206, 0]
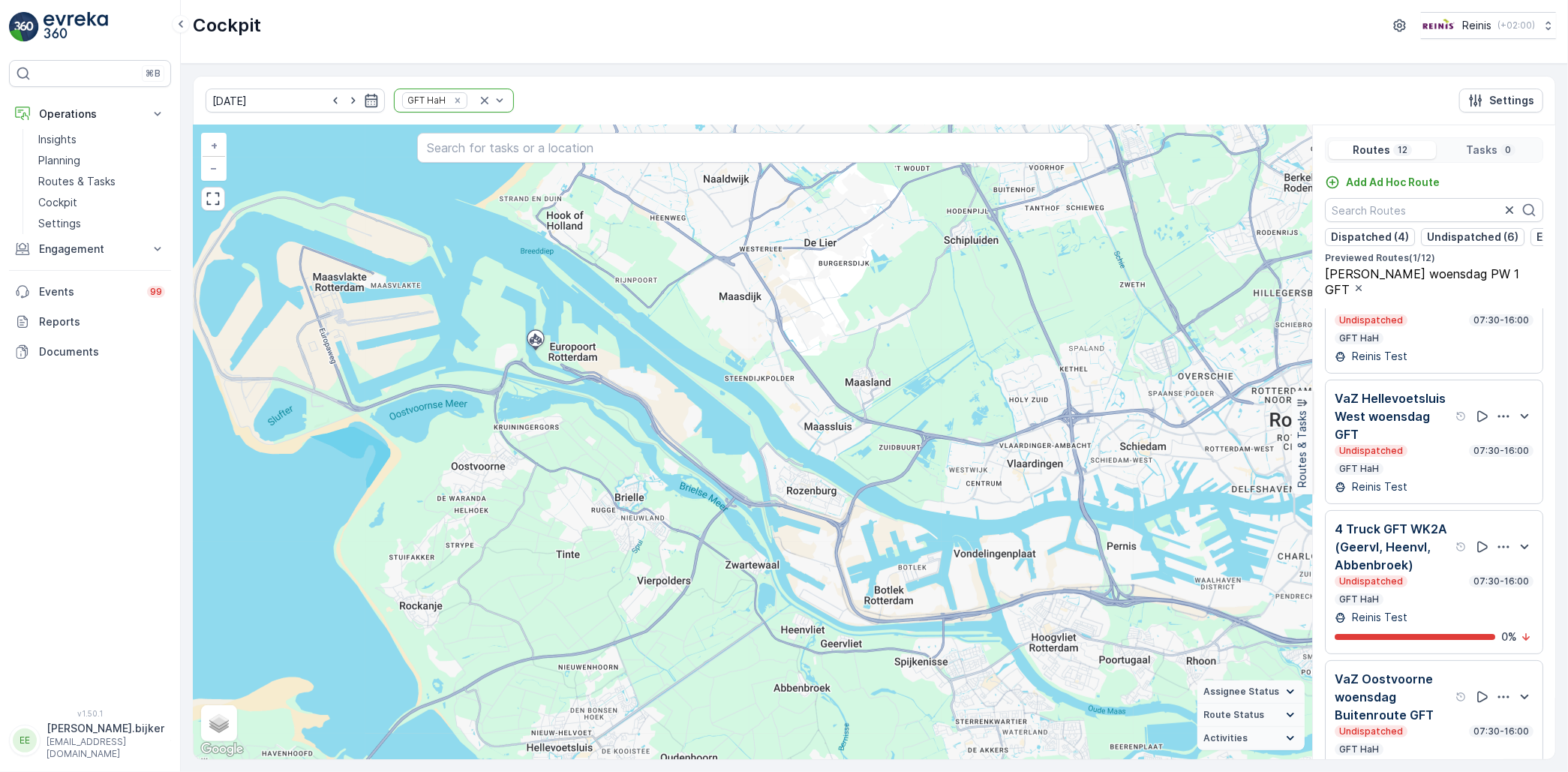
drag, startPoint x: 1243, startPoint y: 509, endPoint x: 1079, endPoint y: 500, distance: 164.2
click at [1079, 500] on div "+ − Satellite Roadmap Terrain Hybrid Leaflet Keyboard shortcuts Map Data Map da…" at bounding box center [752, 442] width 1119 height 634
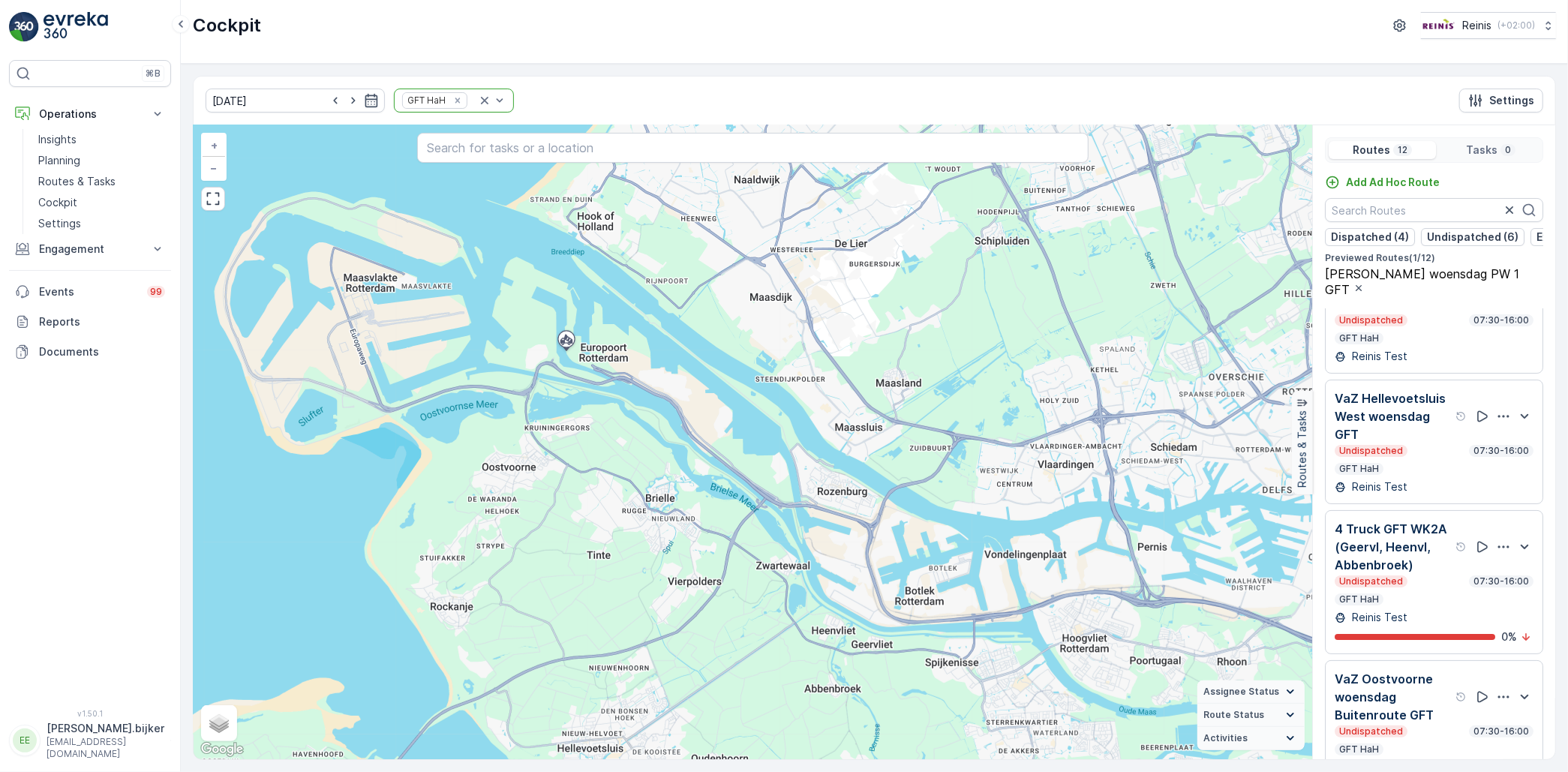
drag, startPoint x: 1079, startPoint y: 500, endPoint x: 1110, endPoint y: 502, distance: 31.1
click at [1110, 502] on div "+ − Satellite Roadmap Terrain Hybrid Leaflet Keyboard shortcuts Map Data Map da…" at bounding box center [752, 442] width 1119 height 634
drag, startPoint x: 1545, startPoint y: 0, endPoint x: 1115, endPoint y: 266, distance: 505.6
click at [1116, 265] on div "+ − Satellite Roadmap Terrain Hybrid Leaflet Keyboard shortcuts Map Data Map da…" at bounding box center [752, 442] width 1119 height 634
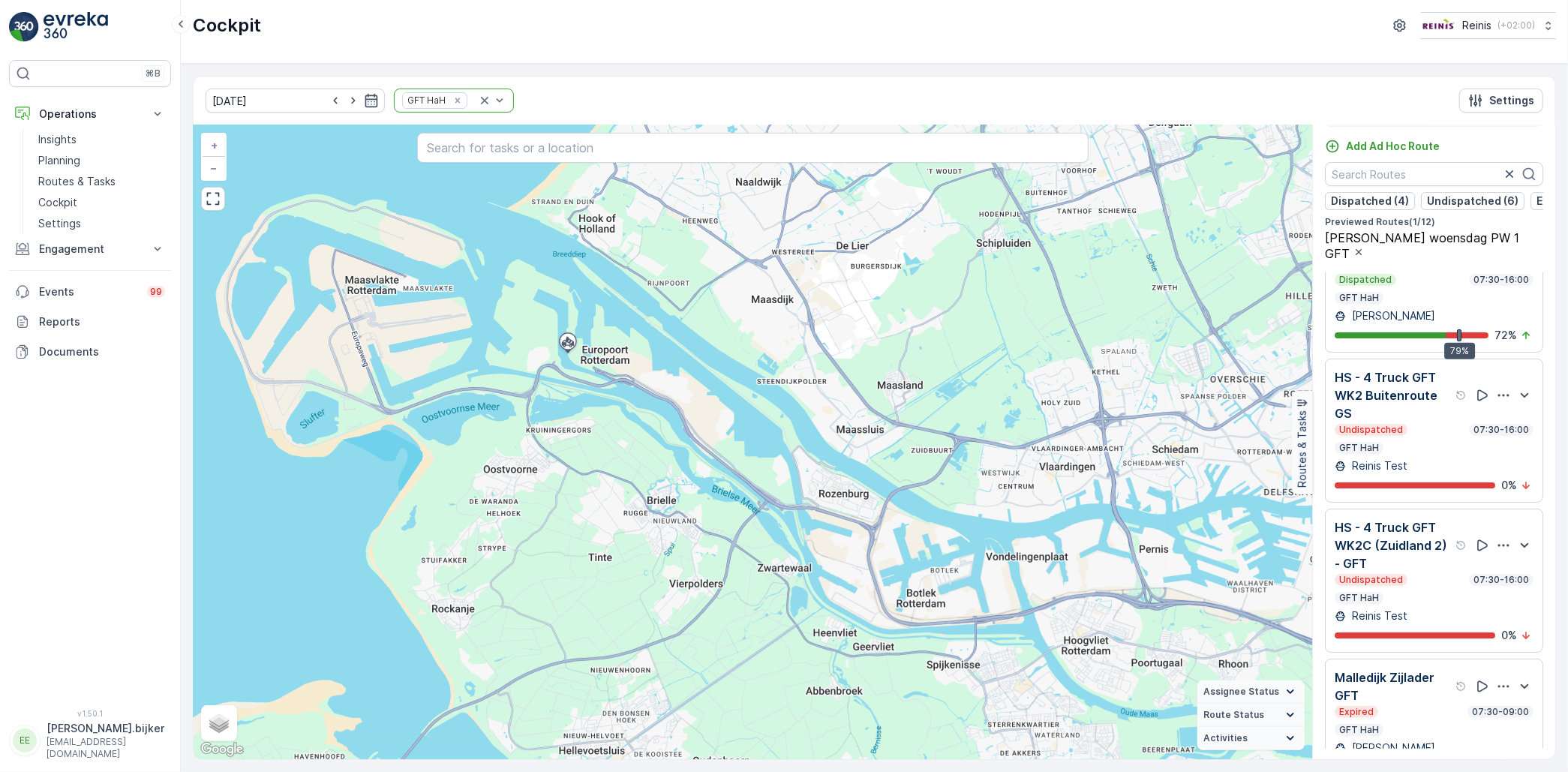
scroll to position [455, 0]
